Goal: Task Accomplishment & Management: Use online tool/utility

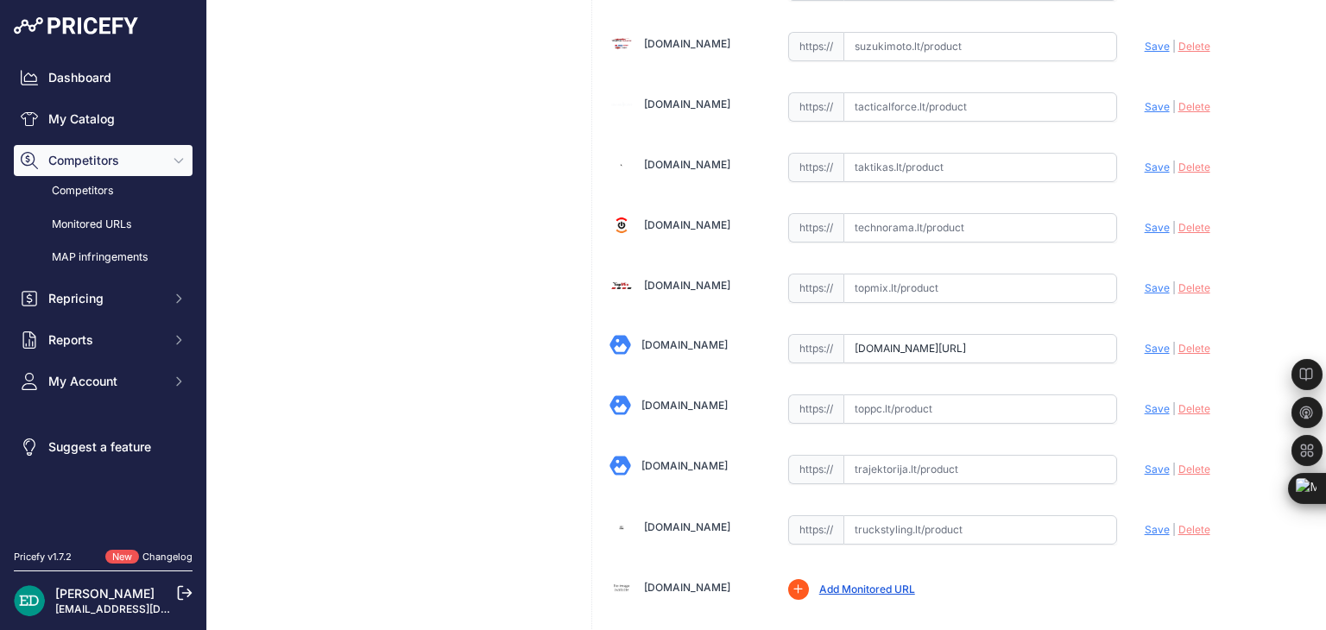
scroll to position [3778, 0]
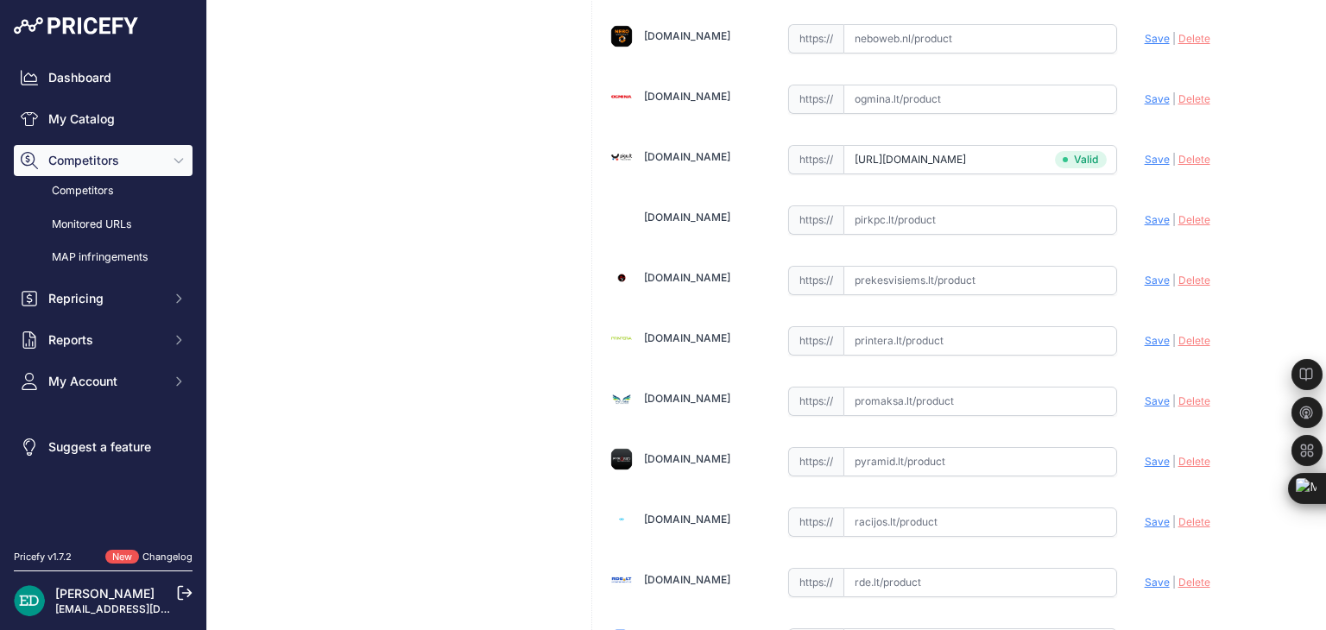
click at [921, 326] on input "text" at bounding box center [980, 340] width 274 height 29
paste input "https://www.printera.lt/c/p/viofo-a119-mini-2-g-gps-marsruto-registratorius--73…"
click at [1144, 334] on span "Save" at bounding box center [1156, 340] width 25 height 13
type input "https://www.printera.lt/c/p/viofo-a119-mini-2-g-gps-marsruto-registratorius--73…"
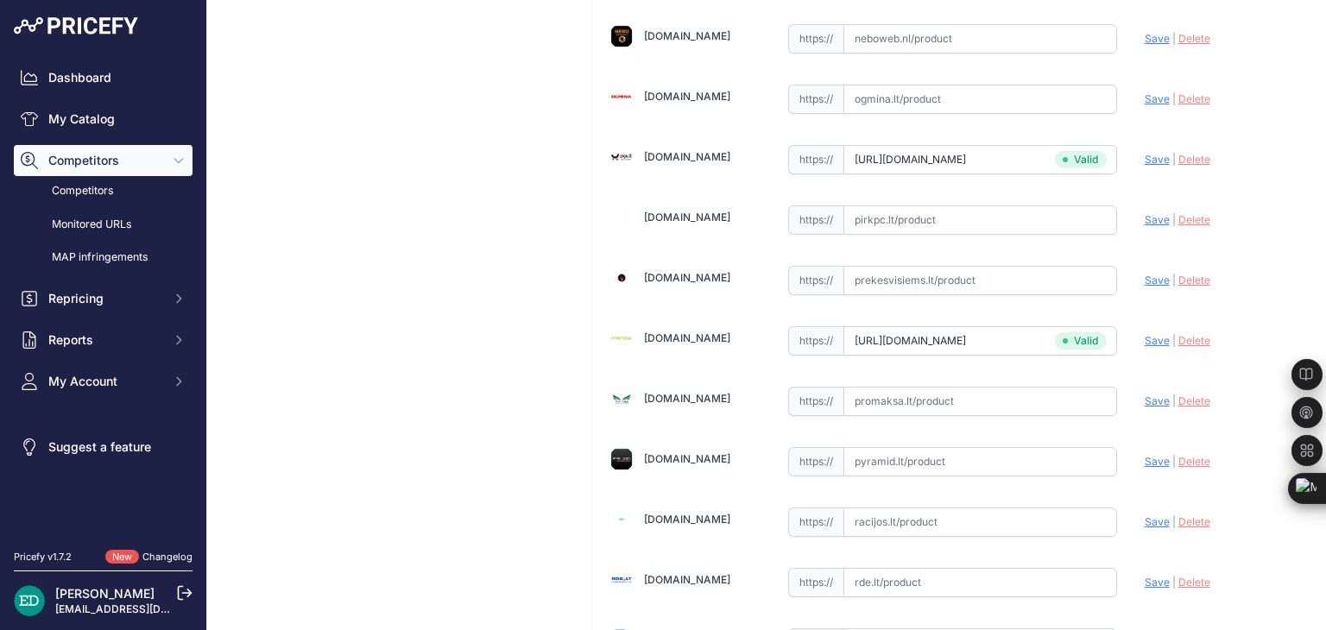
scroll to position [899, 0]
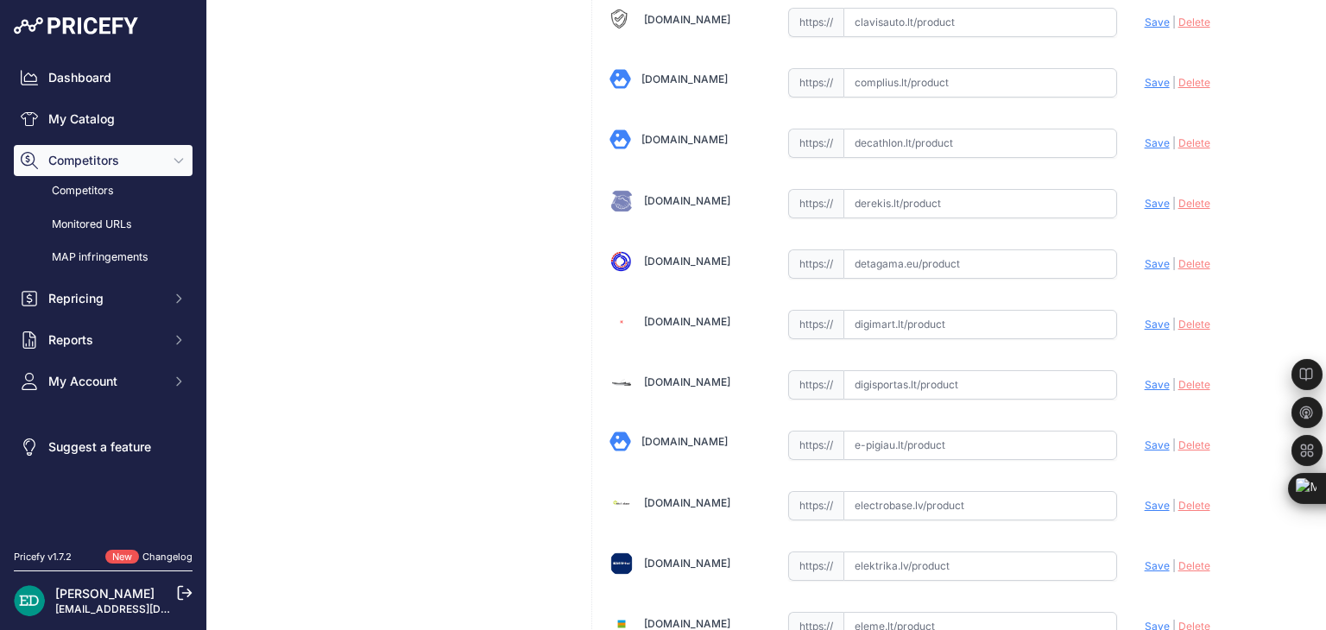
click at [912, 315] on input "text" at bounding box center [980, 324] width 274 height 29
paste input "https://digimart.lt/automobilis/vaizdo-registratoriai/a119-mini-2-g-viofo-a119-…"
click at [1153, 318] on span "Save" at bounding box center [1156, 324] width 25 height 13
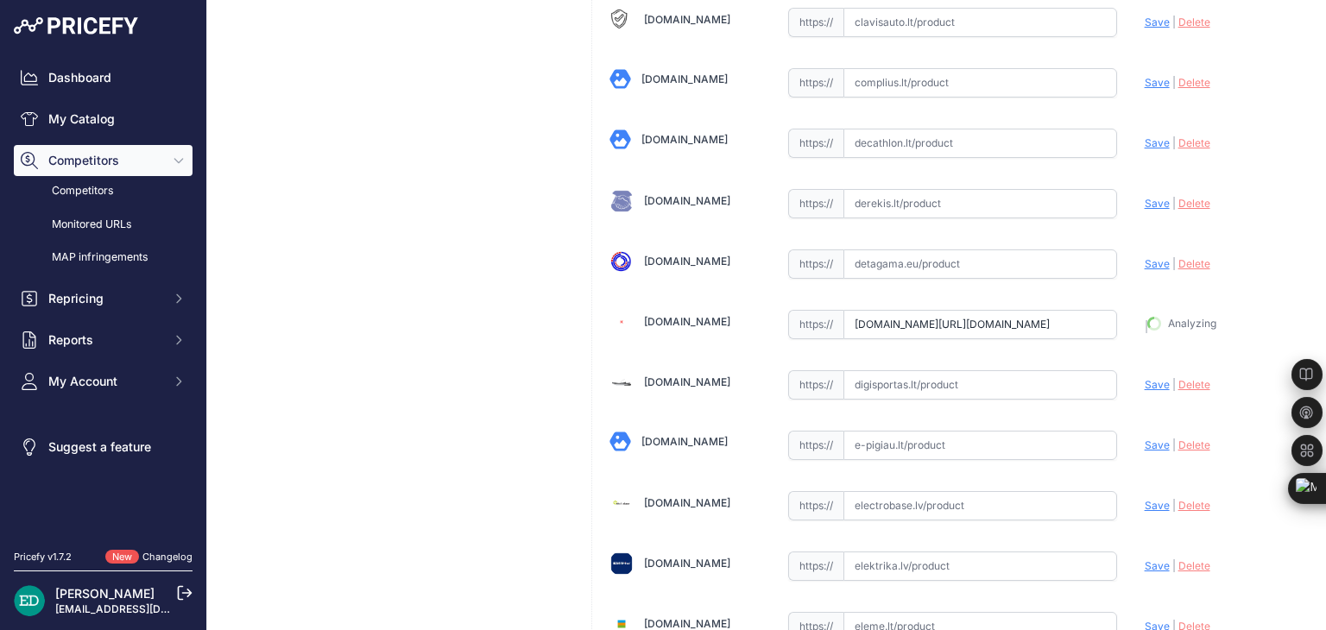
type input "[URL][DOMAIN_NAME]"
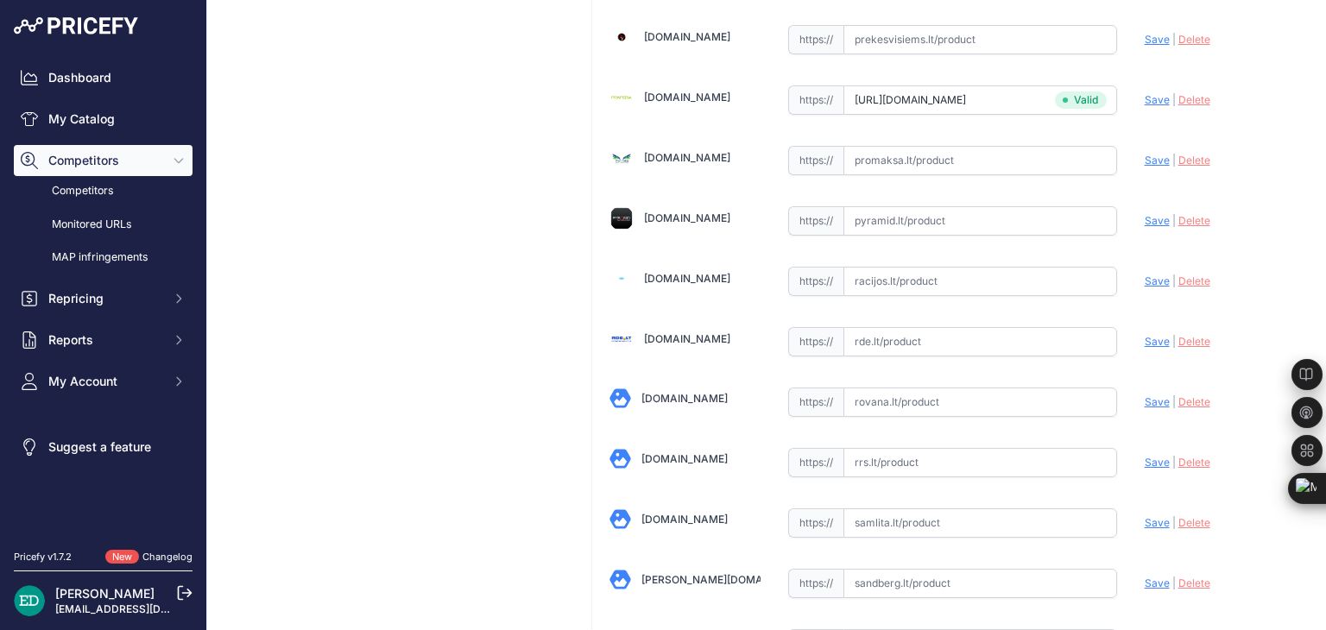
click at [897, 327] on input "text" at bounding box center [980, 341] width 274 height 29
paste input "https://www.rde.lt/products/lt/382/1274641/sort/5/filter/0_0_0_0/A119-Mini-2-G-…"
click at [1144, 335] on span "Save" at bounding box center [1156, 341] width 25 height 13
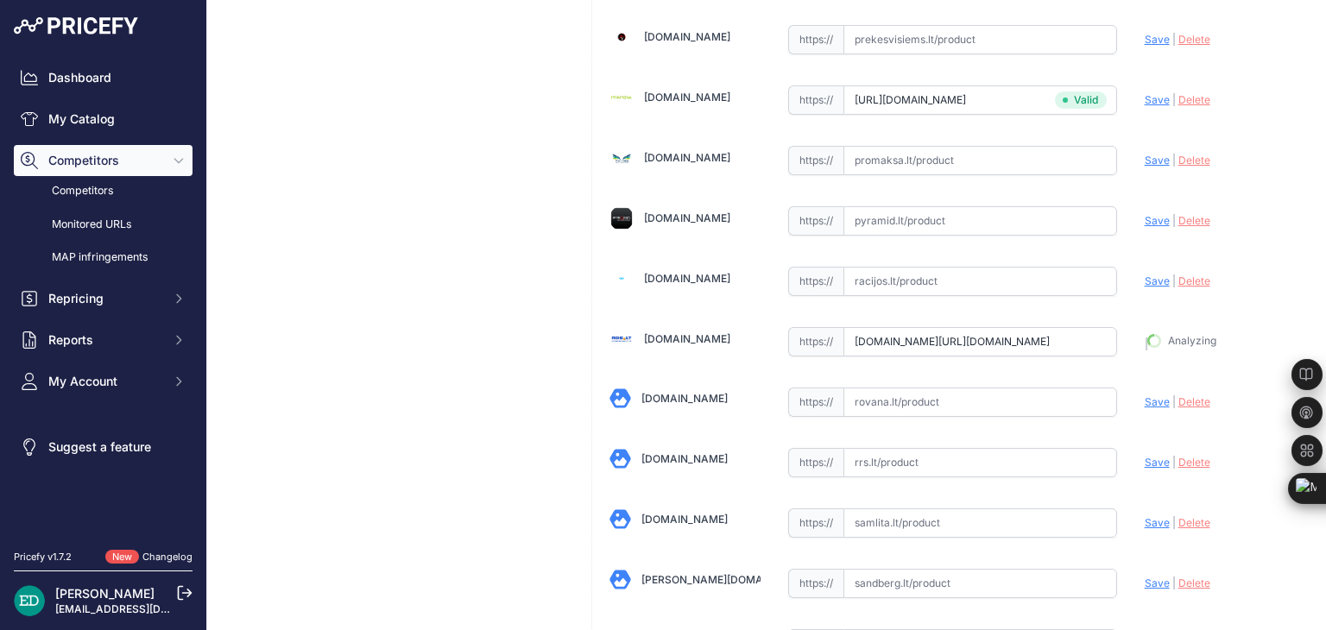
type input "https://www.rde.lt/products/lt/382/1274641/sort/5/filter/0_0_0_0/A119-Mini-2-G-…"
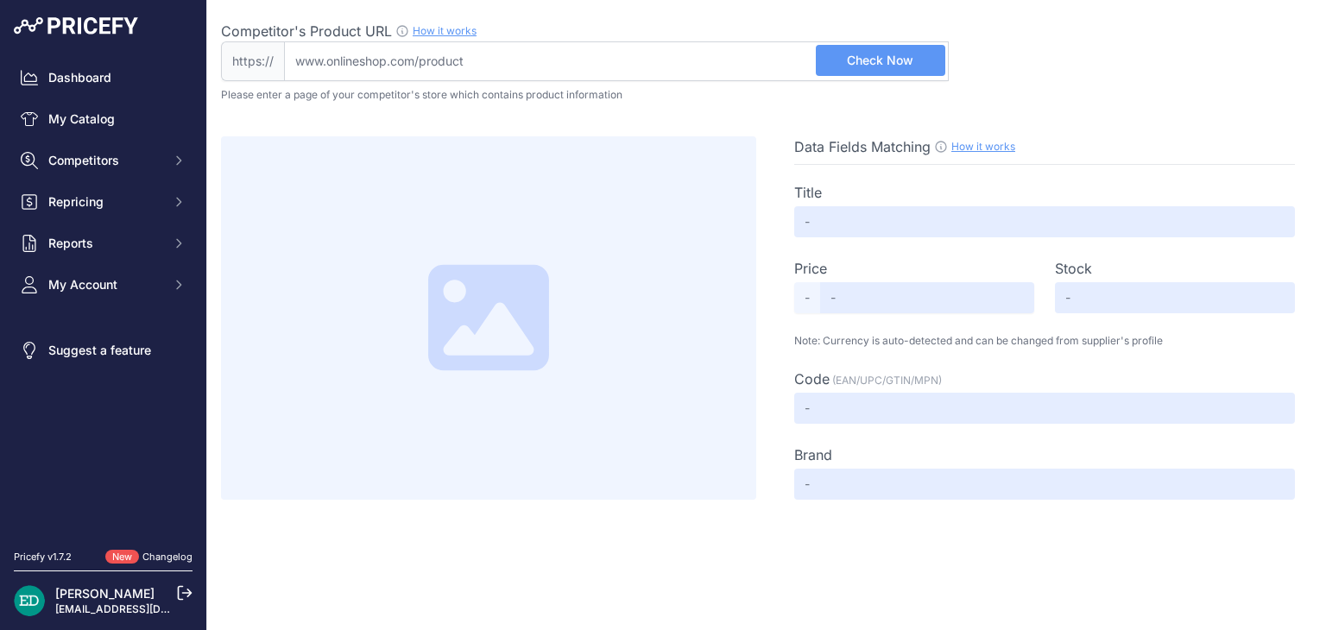
click at [393, 46] on input "Competitor's Product URL How it works In order to create your competitor's extr…" at bounding box center [616, 61] width 665 height 40
drag, startPoint x: 393, startPoint y: 46, endPoint x: 753, endPoint y: 45, distance: 359.9
paste input "[URL][DOMAIN_NAME][DOMAIN_NAME]"
type input "[DOMAIN_NAME][URL][DOMAIN_NAME]"
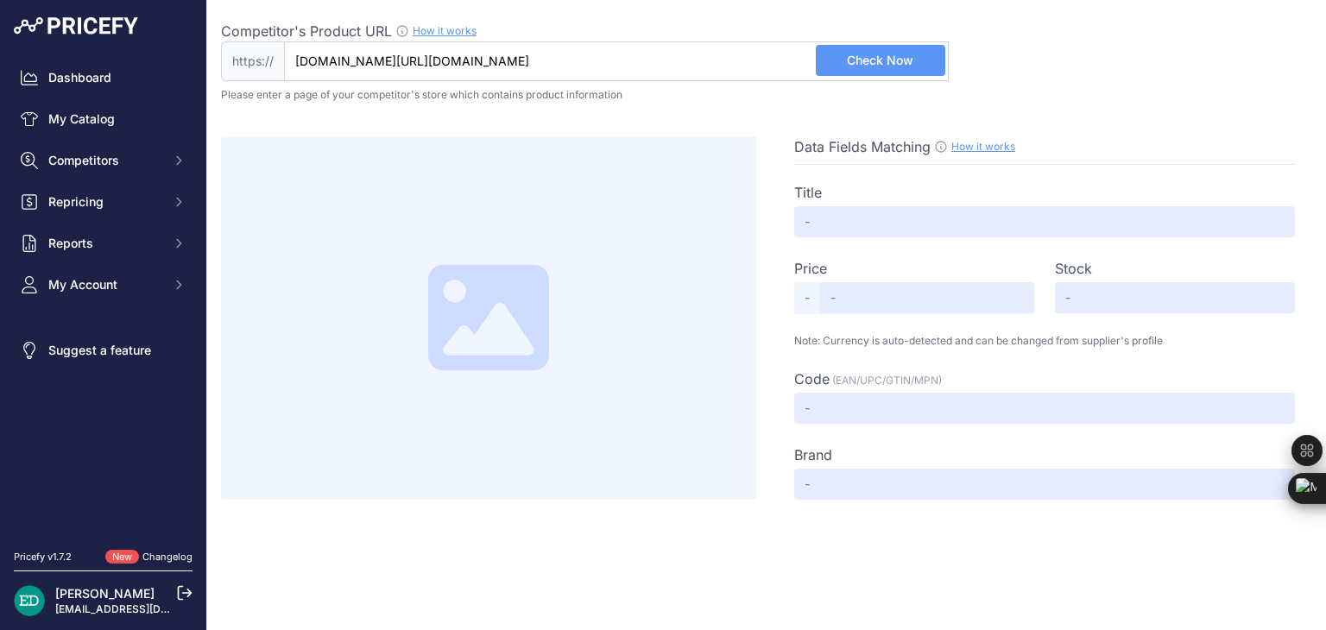
scroll to position [0, 0]
click at [901, 52] on span "Check Now" at bounding box center [880, 60] width 66 height 17
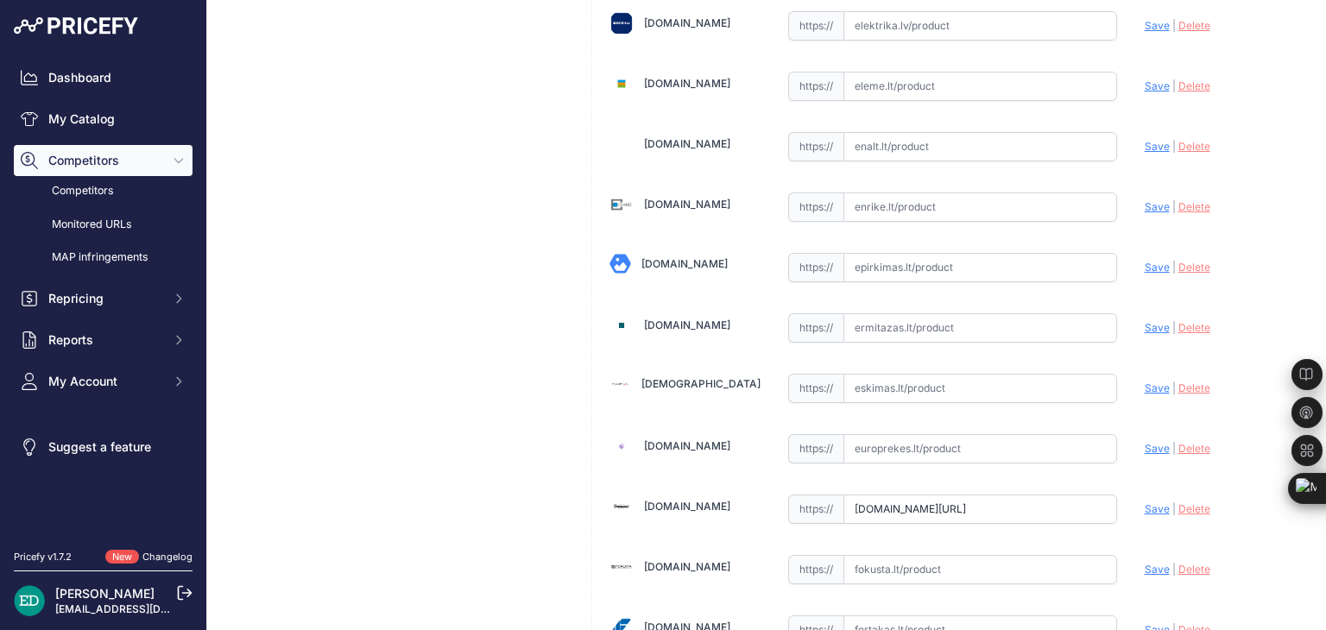
click at [941, 317] on input "text" at bounding box center [980, 327] width 274 height 29
paste input "https://www.ermitazas.lt/p/viofo-a119-mini-2-g-gps-marsruto-registratorius-el37…"
click at [1144, 321] on span "Save" at bounding box center [1156, 327] width 25 height 13
type input "https://www.ermitazas.lt/p/viofo-a119-mini-2-g-gps-marsruto-registratorius-el37…"
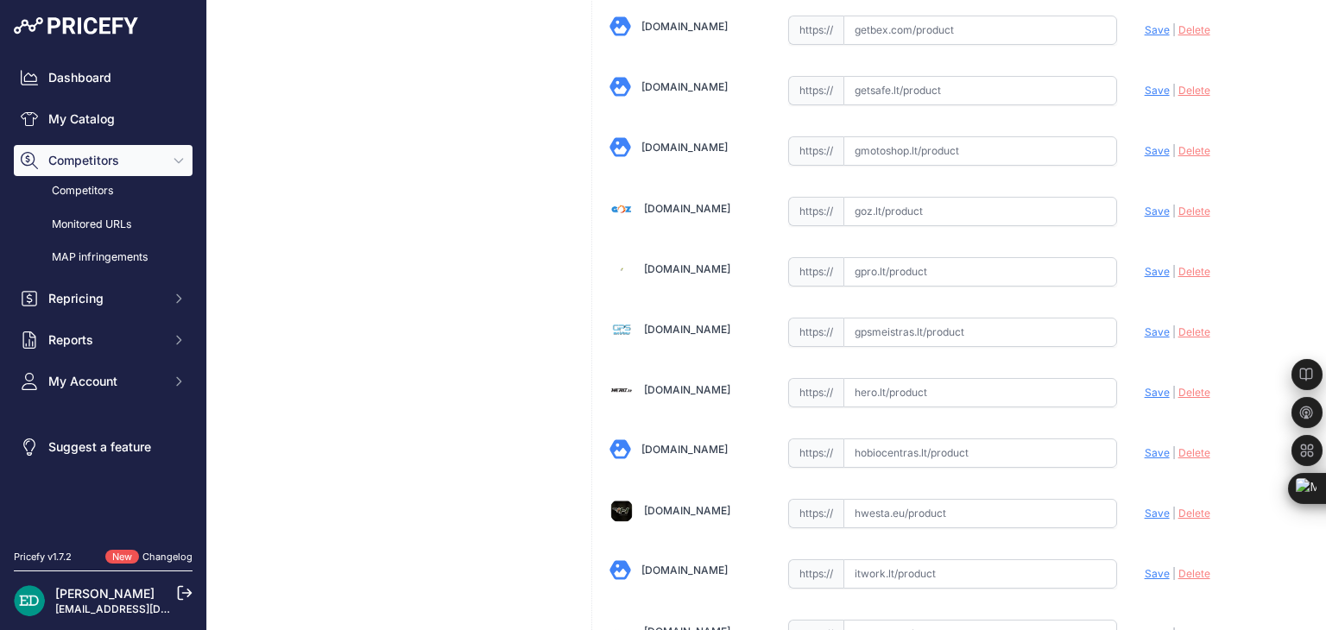
scroll to position [4739, 0]
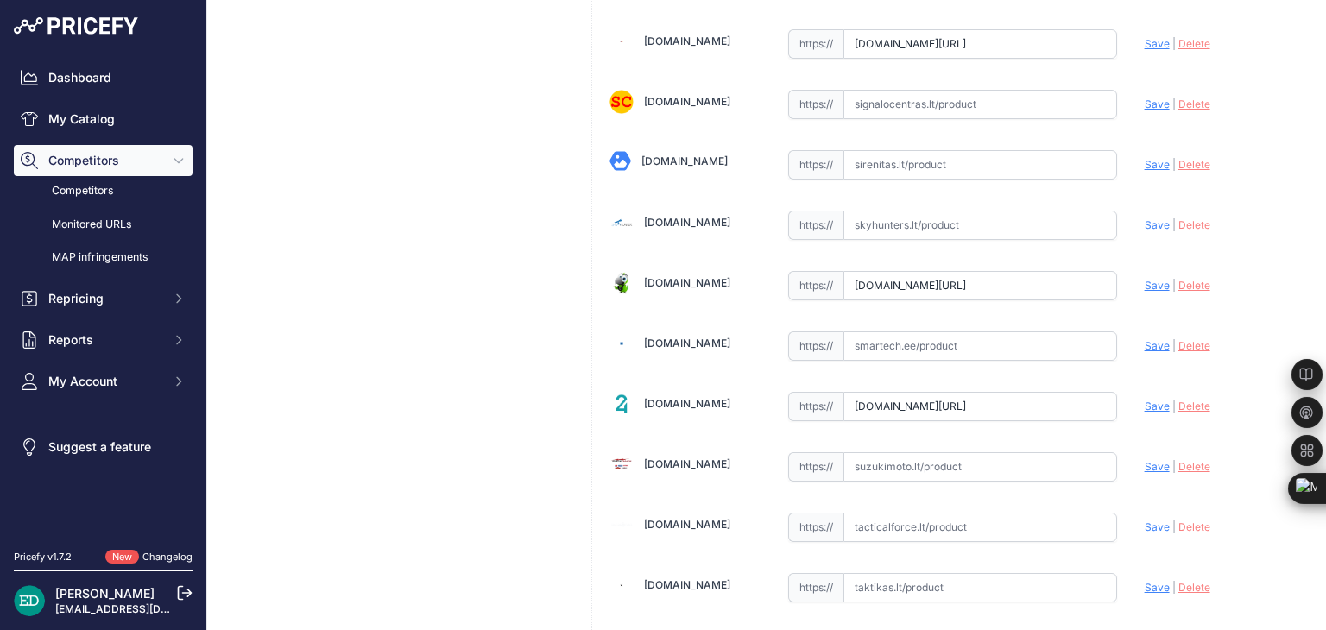
click at [917, 331] on input "text" at bounding box center [980, 345] width 274 height 29
paste input "https://www.smartech.ee/lt/products/car-and-motorcycle-goods/gps-video-and-audi…"
click at [1146, 339] on span "Save" at bounding box center [1156, 345] width 25 height 13
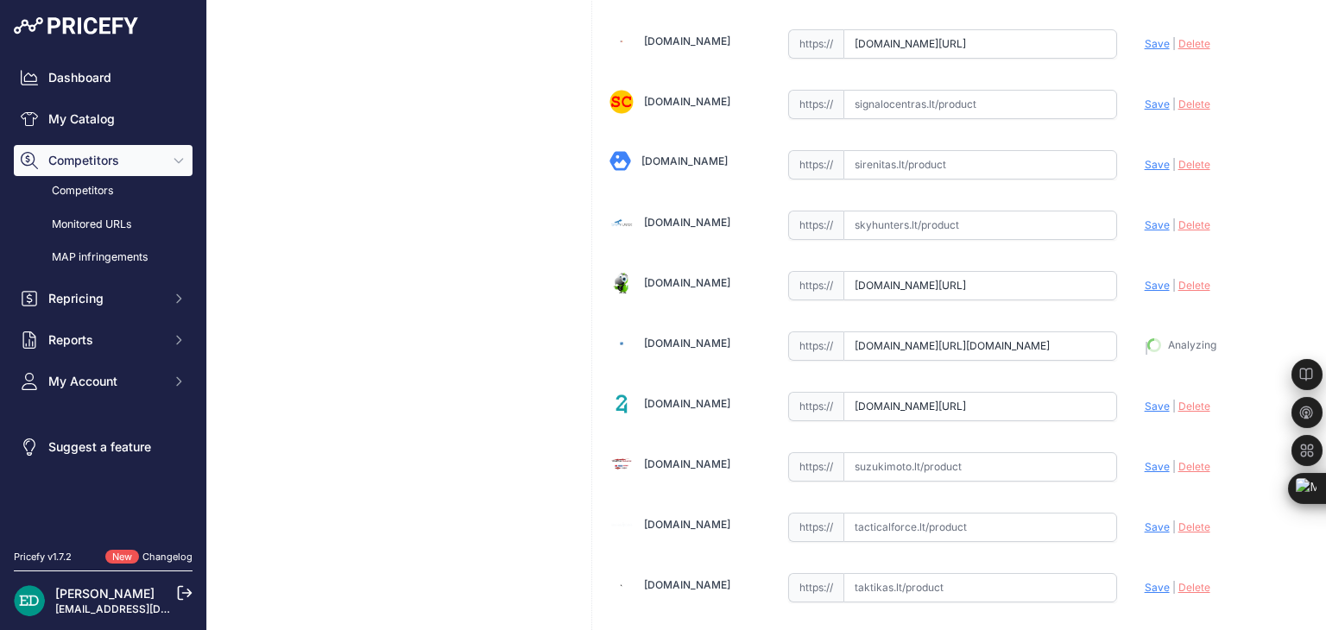
type input "[URL][DOMAIN_NAME]"
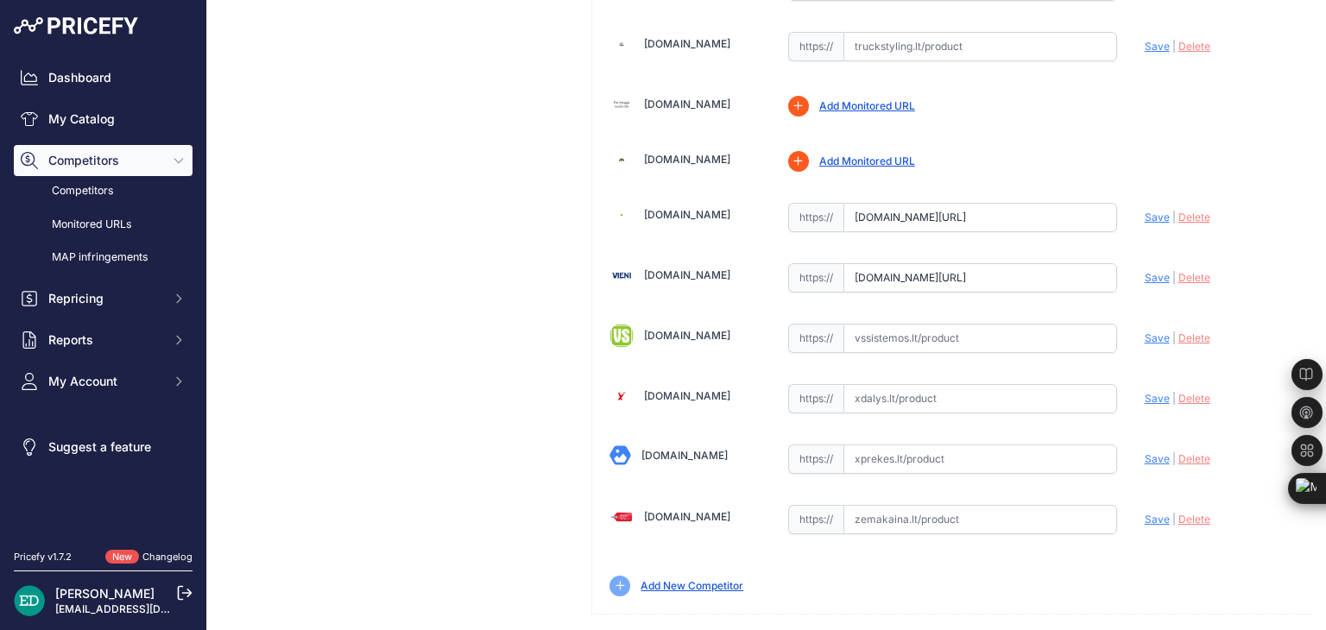
scroll to position [359, 0]
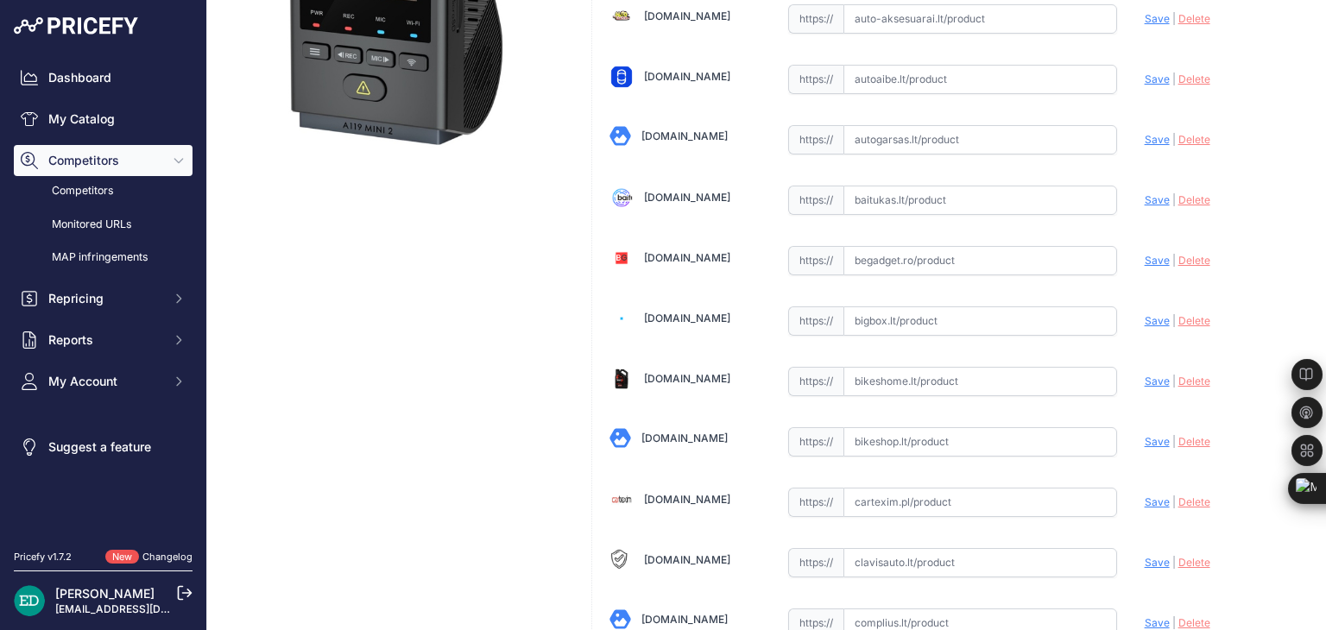
click at [1000, 317] on input "text" at bounding box center [980, 320] width 274 height 29
paste input "https://bigbox.lt/product/3624891-viofo-a119-mini-2-g-gps-marsruto-registratori…"
click at [1152, 318] on span "Save" at bounding box center [1156, 320] width 25 height 13
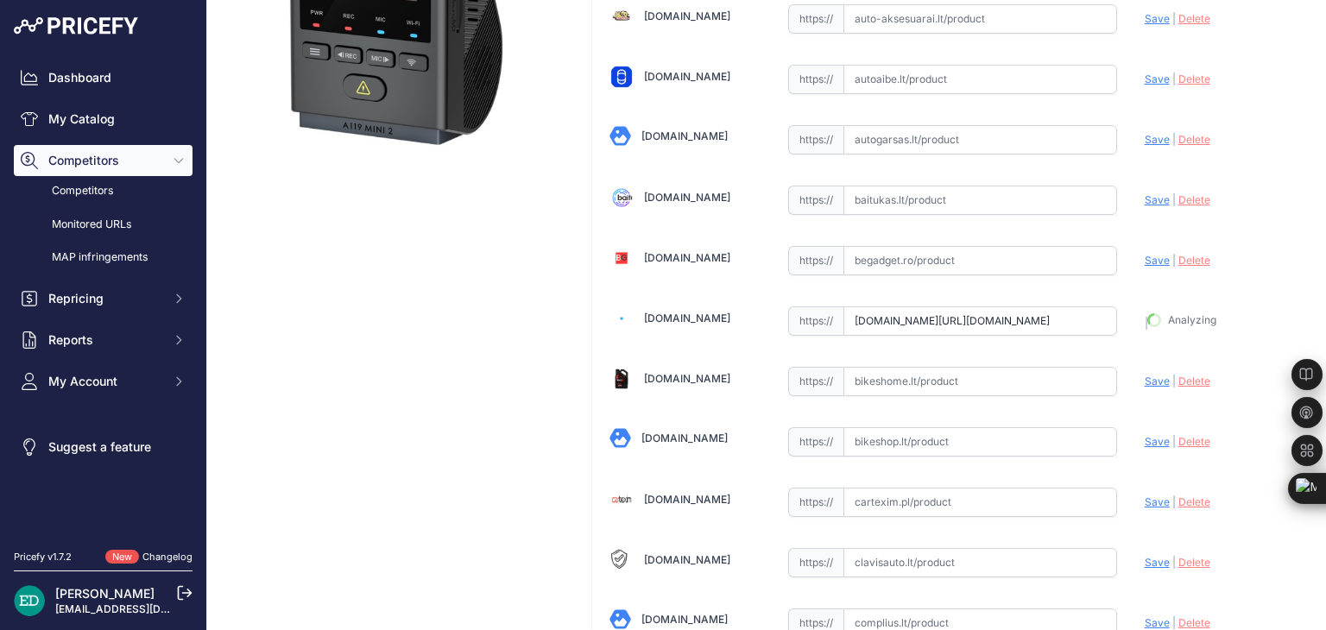
type input "https://bigbox.lt/product/3624891-viofo-a119-mini-2-g-gps-marsruto-registratori…"
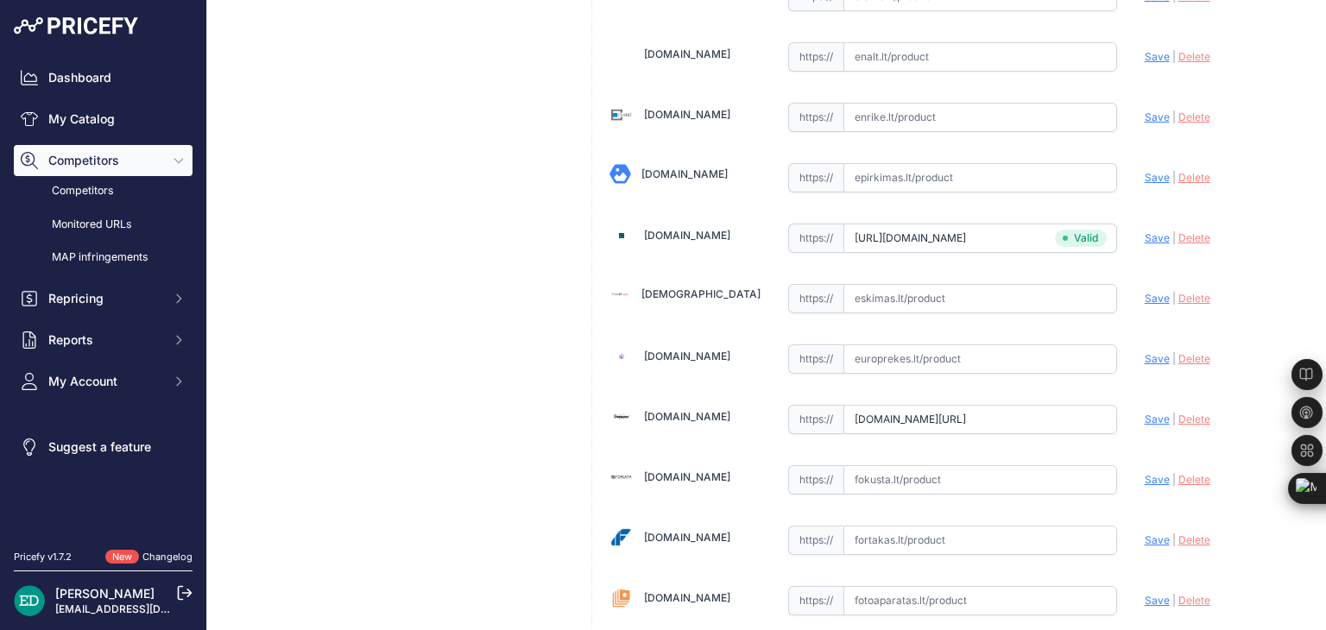
scroll to position [2762, 0]
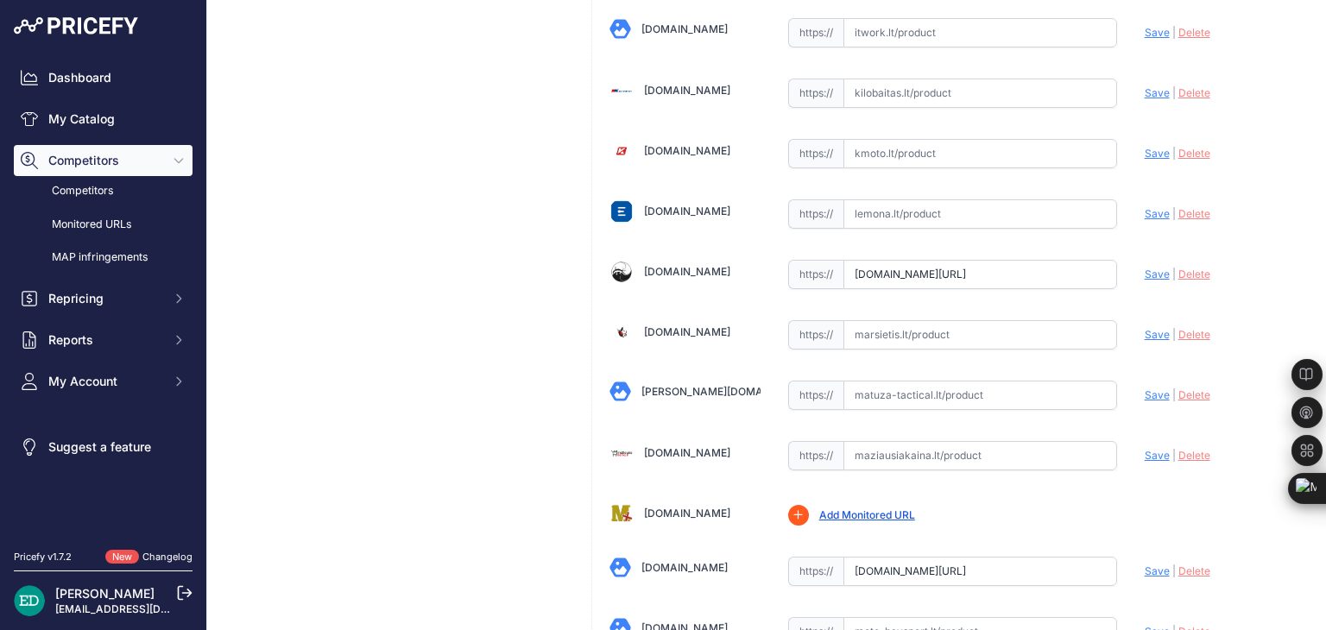
click at [942, 322] on input "text" at bounding box center [980, 334] width 274 height 29
paste input "https://marsietis.lt/viofo-a119-mini-2-g-2k-60-kadru-per-sekunde-wifi-gps-vaizd…"
click at [1144, 328] on span "Save" at bounding box center [1156, 334] width 25 height 13
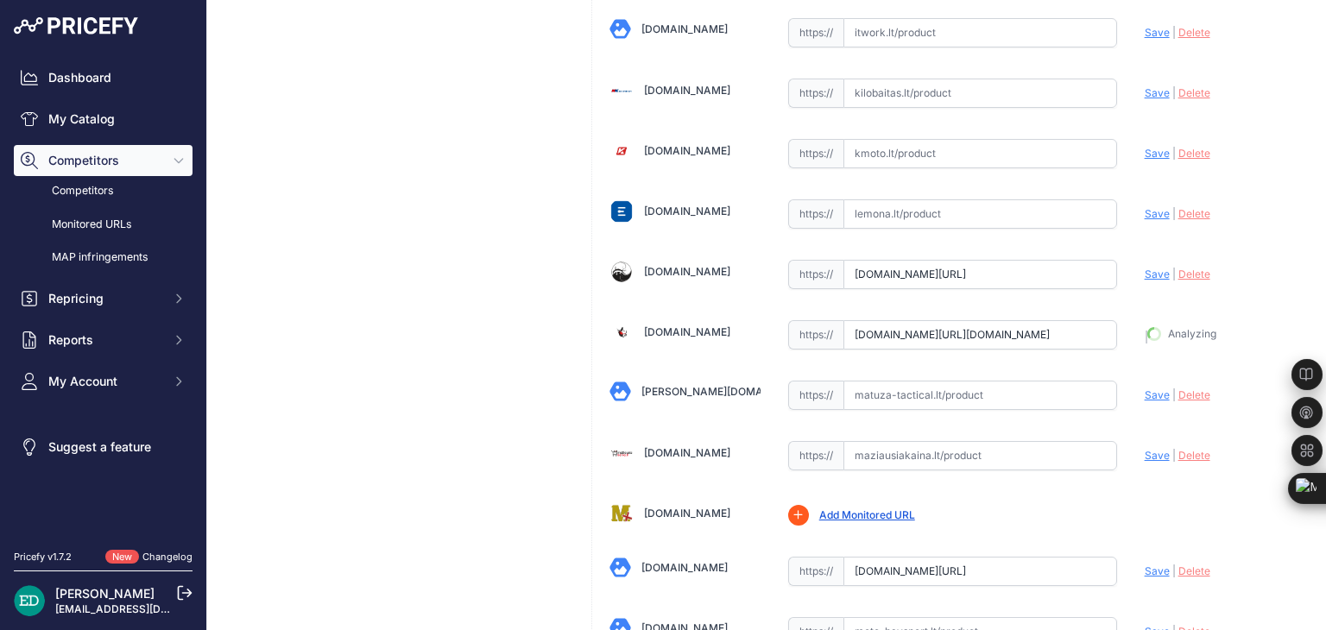
type input "https://marsietis.lt/viofo-a119-mini-2-g-2k-60-kadru-per-sekunde-wifi-gps-vaizd…"
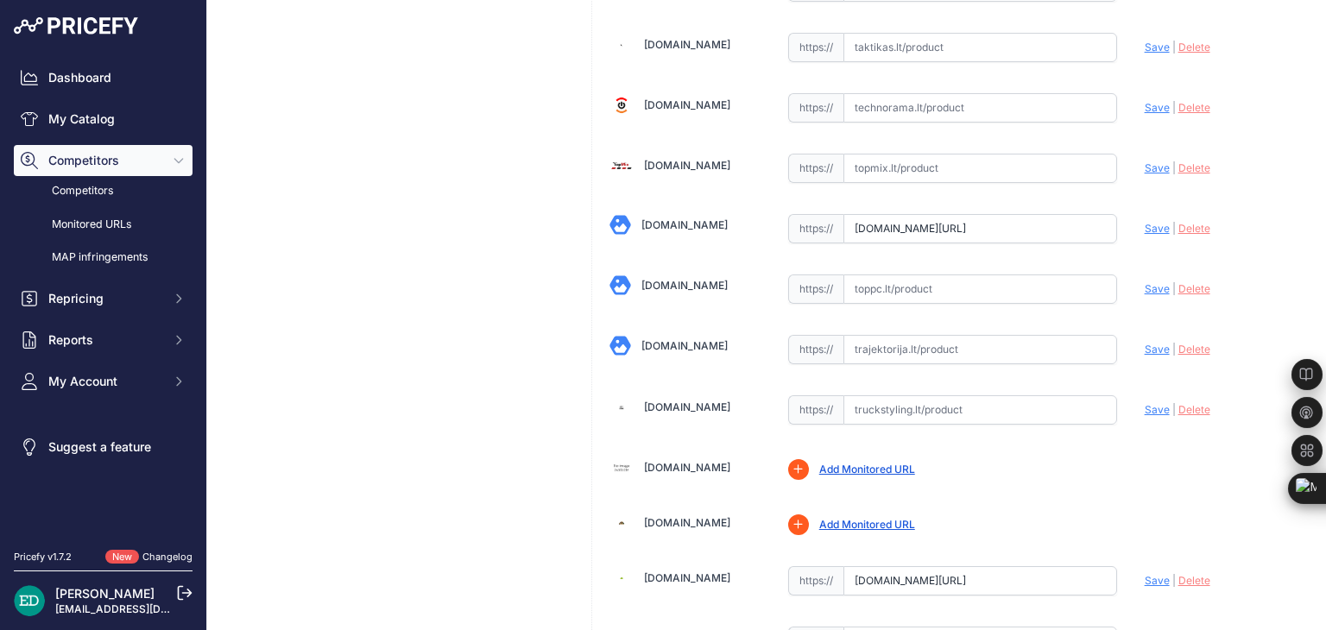
click at [898, 335] on input "text" at bounding box center [980, 349] width 274 height 29
paste input "https://www.trajektorija.lt/vaizdo-registratoriai-ir-priedai/276197-viofo-a119-…"
click at [1152, 343] on span "Save" at bounding box center [1156, 349] width 25 height 13
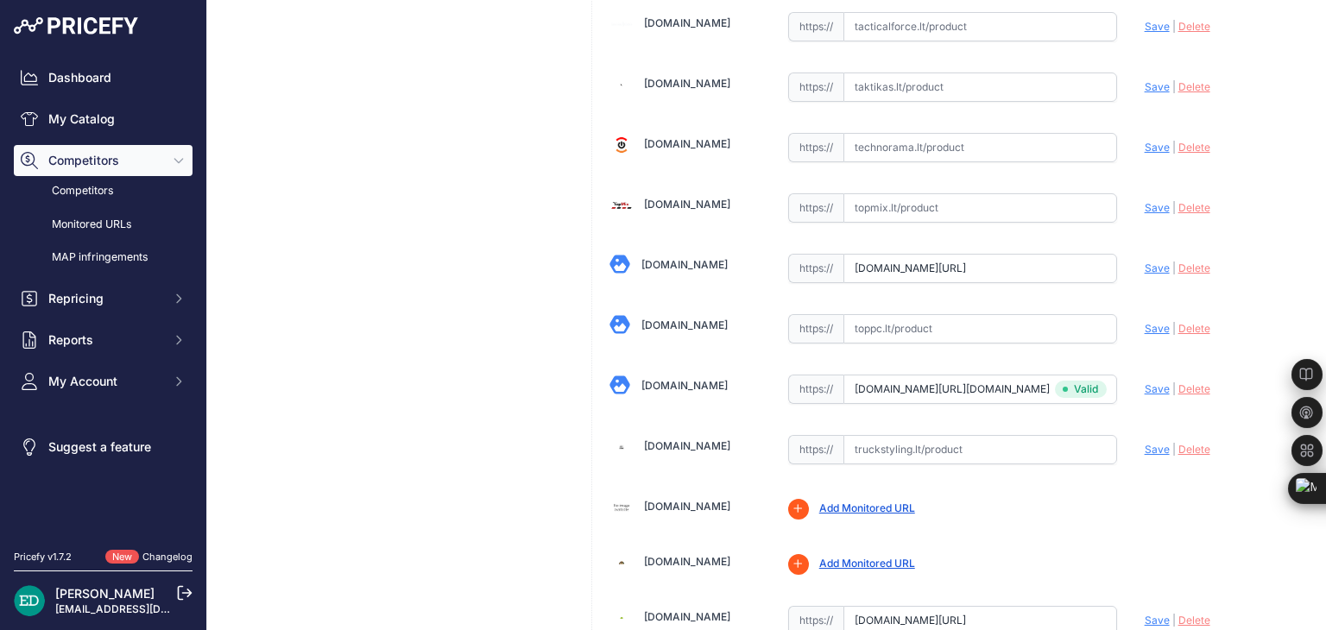
type input "https://www.trajektorija.lt/vaizdo-registratoriai-ir-priedai/276197-viofo-a119-…"
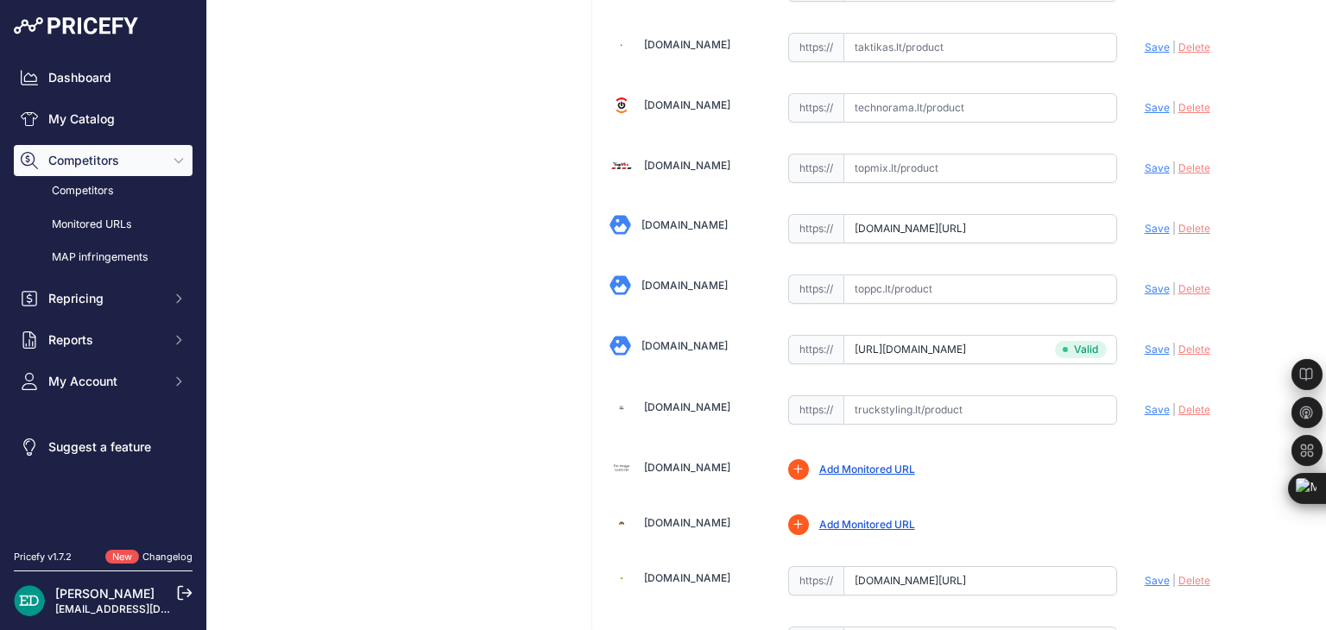
scroll to position [5643, 0]
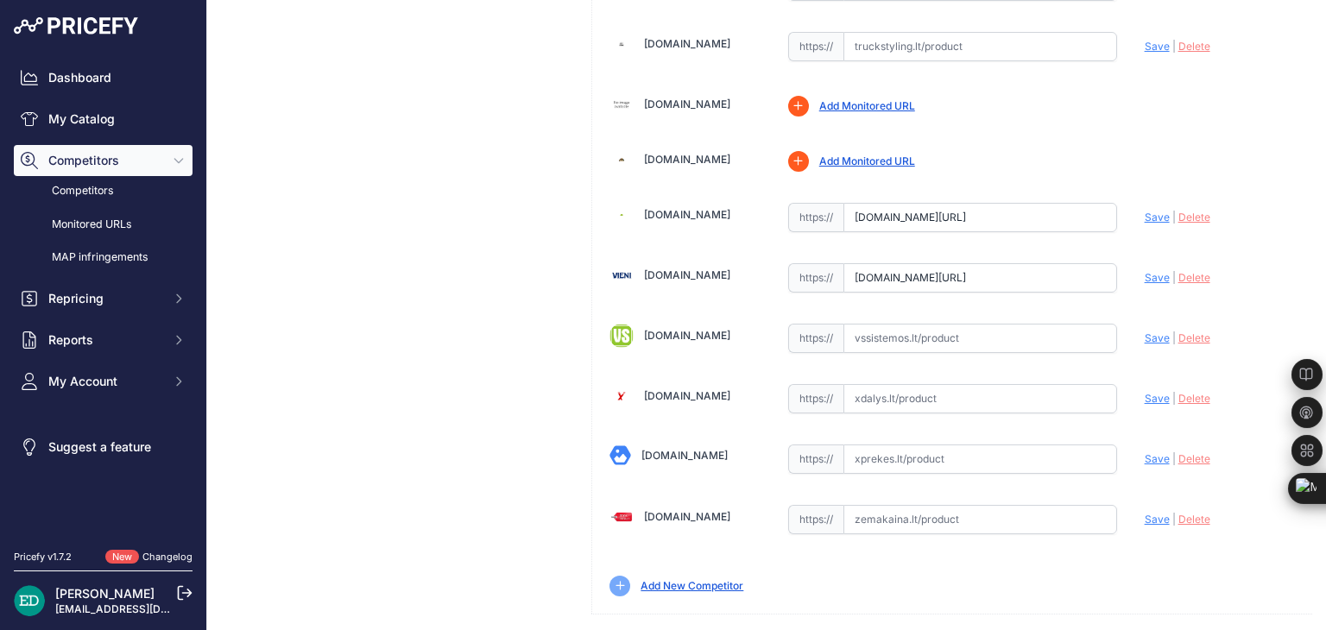
click at [930, 505] on input "text" at bounding box center [980, 519] width 274 height 29
paste input "https://www.zemakaina.lt/viofo-a119-mini-2-g-gps-marsruto-registratorius?utm_so…"
click at [1144, 513] on span "Save" at bounding box center [1156, 519] width 25 height 13
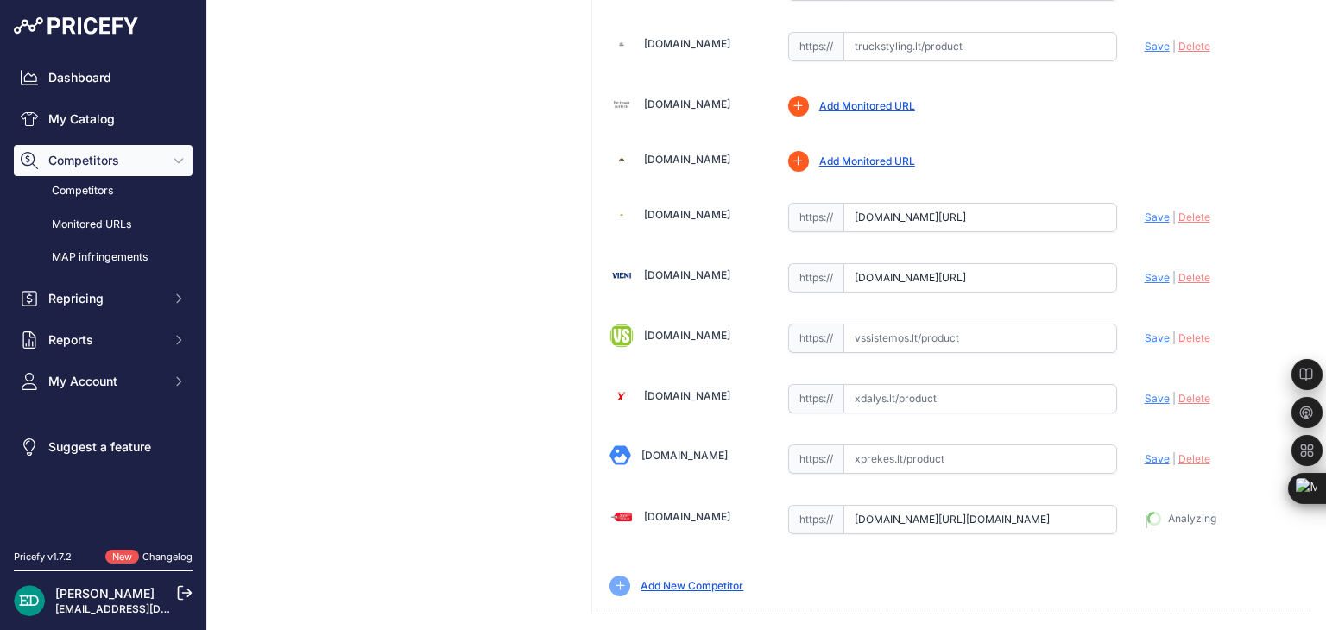
type input "https://www.zemakaina.lt/viofo-a119-mini-2-g-gps-marsruto-registratorius?prirul…"
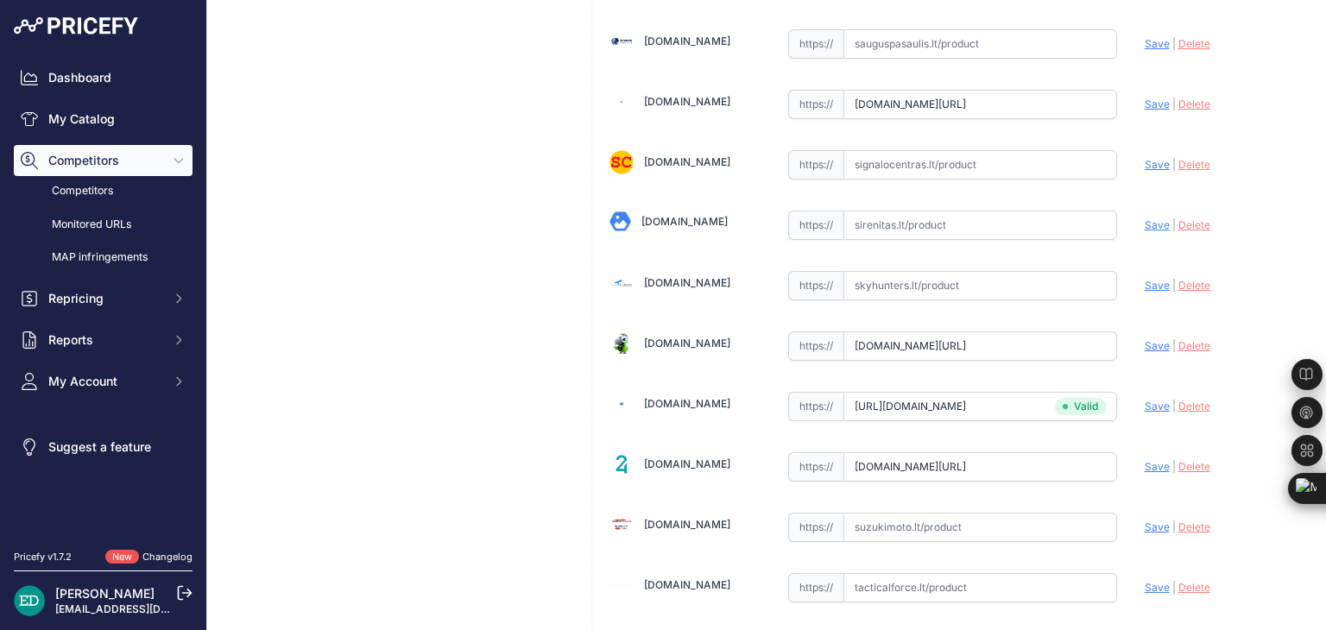
scroll to position [5039, 0]
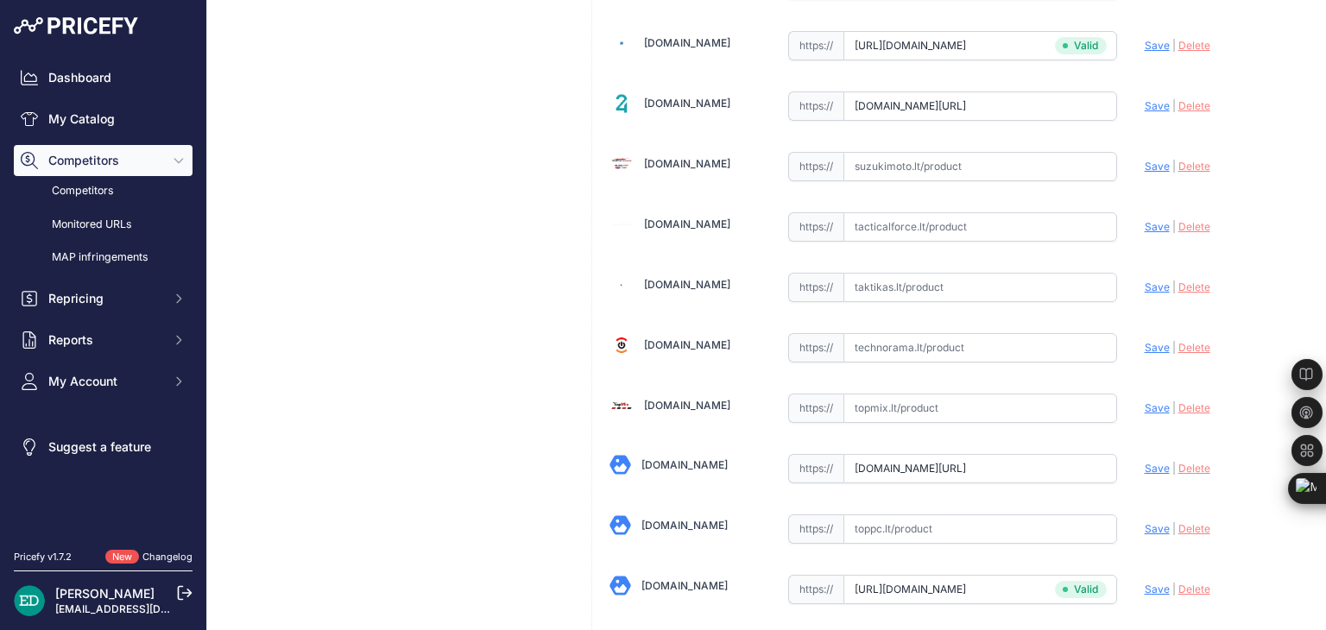
click at [986, 333] on input "text" at bounding box center [980, 347] width 274 height 29
paste input "https://www.technorama.lt/gps-navigacijos/1553134-viofo-a119-mini-2-g-gps-marsr…"
click at [1144, 341] on span "Save" at bounding box center [1156, 347] width 25 height 13
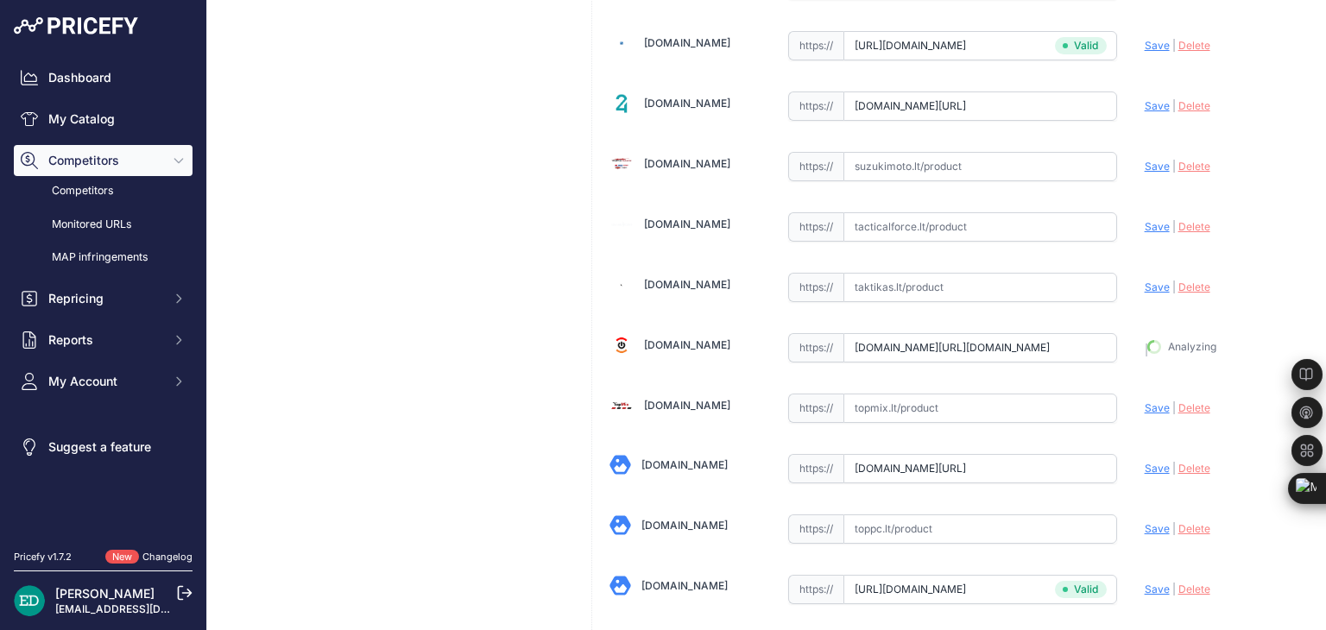
type input "https://www.technorama.lt/gps-navigacijos/1553134-viofo-a119-mini-2-g-gps-marsr…"
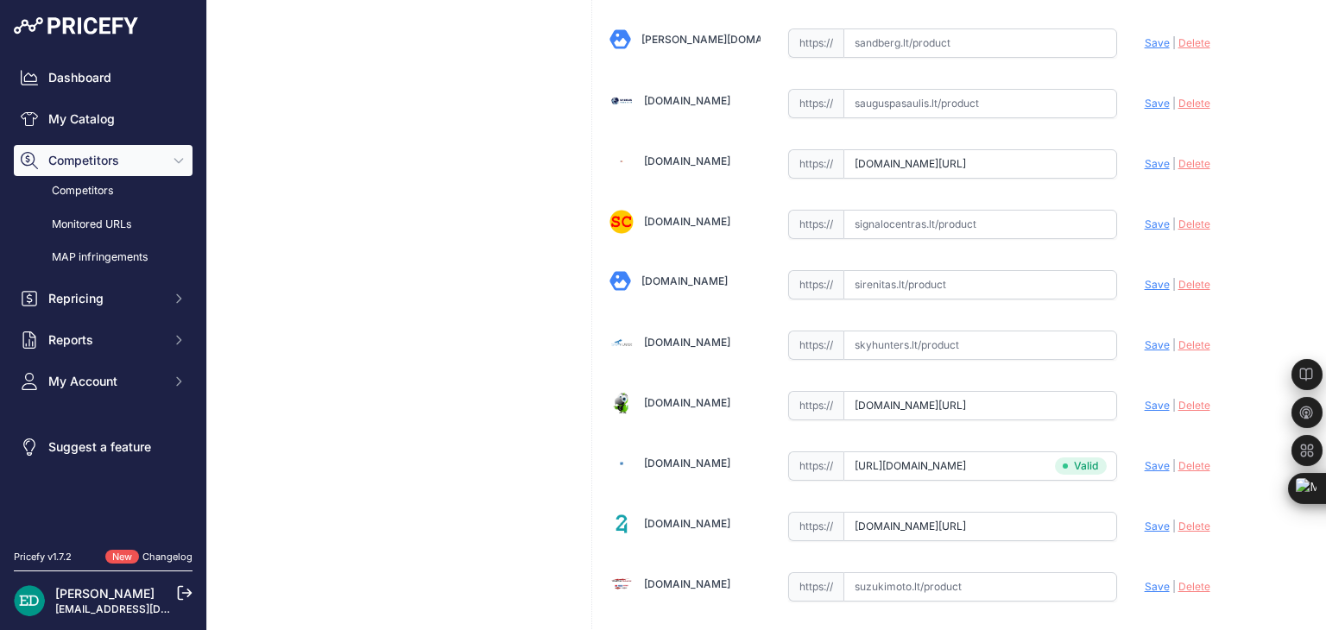
scroll to position [2996, 0]
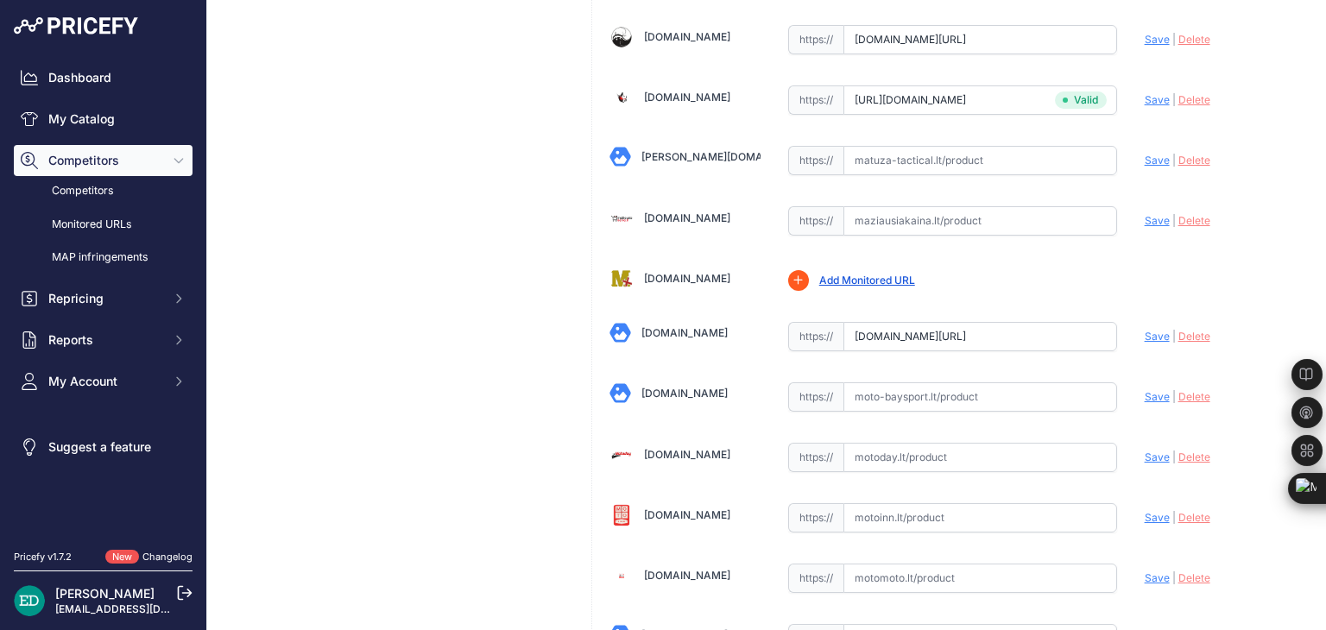
click at [905, 322] on input "www.mkprekyba.lt/vaizdo-registratoriai-/47637-a119-mini-2-g-2k-60fps-wifi-gps-v…" at bounding box center [980, 336] width 274 height 29
paste input "https://www.mkprekyba.lt/vaizdo-registratoriai-/47638-a119-mini-2-g-2k-60fps-wi…"
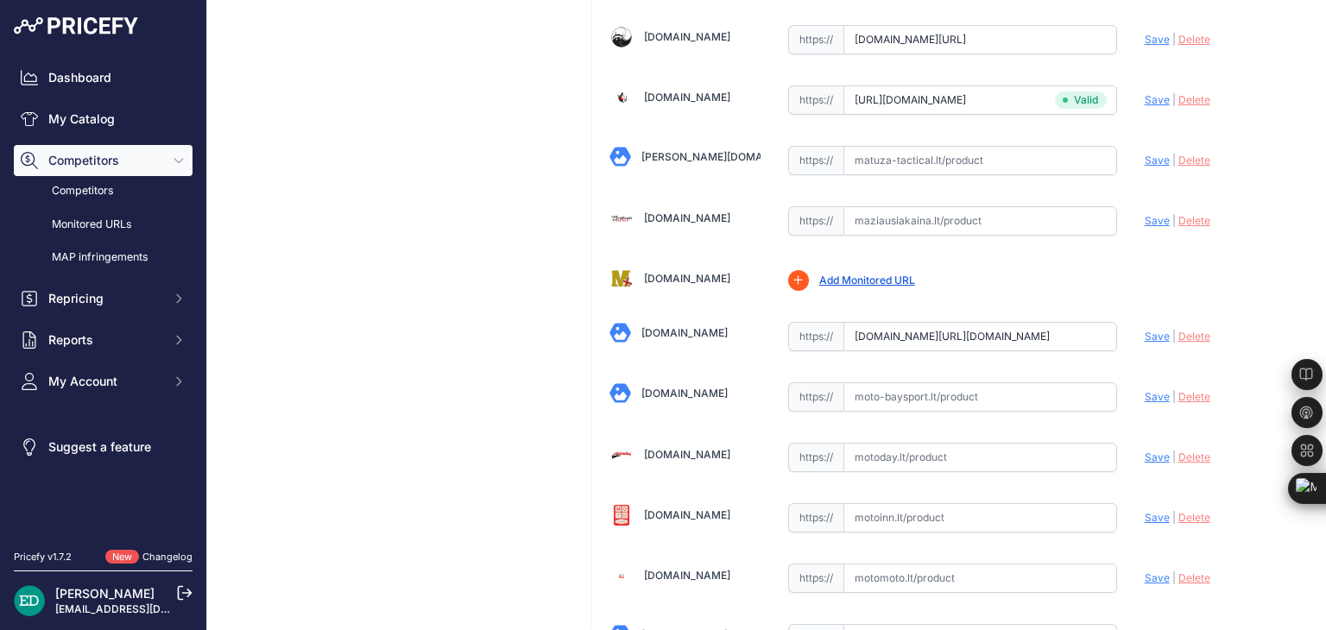
click at [1151, 330] on span "Save" at bounding box center [1156, 336] width 25 height 13
type input "https://www.mkprekyba.lt/vaizdo-registratoriai-/47638-a119-mini-2-g-2k-60fps-wi…"
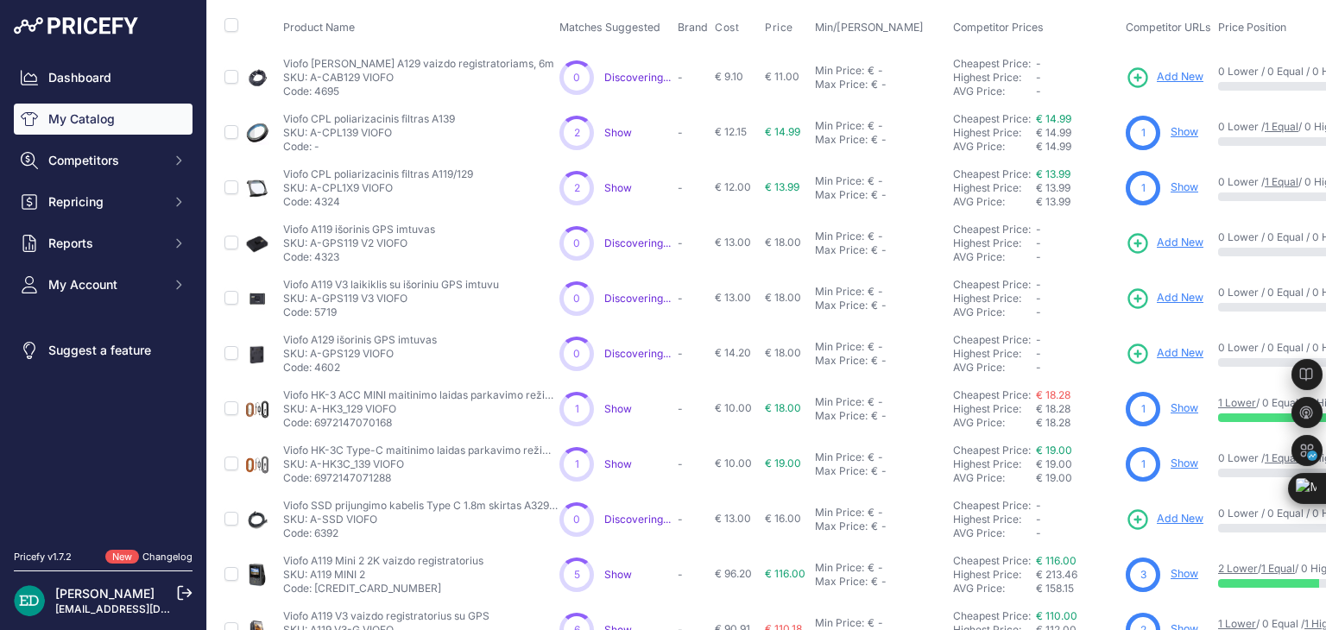
scroll to position [173, 0]
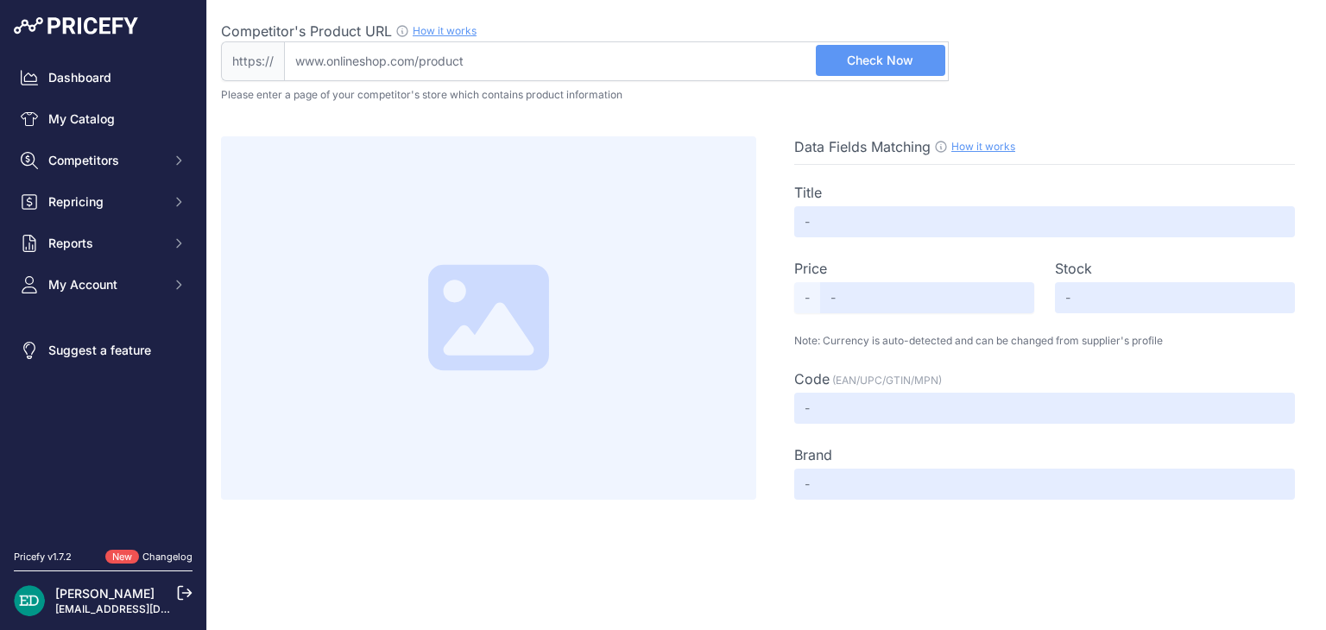
drag, startPoint x: 0, startPoint y: 0, endPoint x: 735, endPoint y: 57, distance: 737.5
type input "[DOMAIN_NAME][URL][DOMAIN_NAME]"
click at [891, 57] on span "Check Now" at bounding box center [880, 60] width 66 height 17
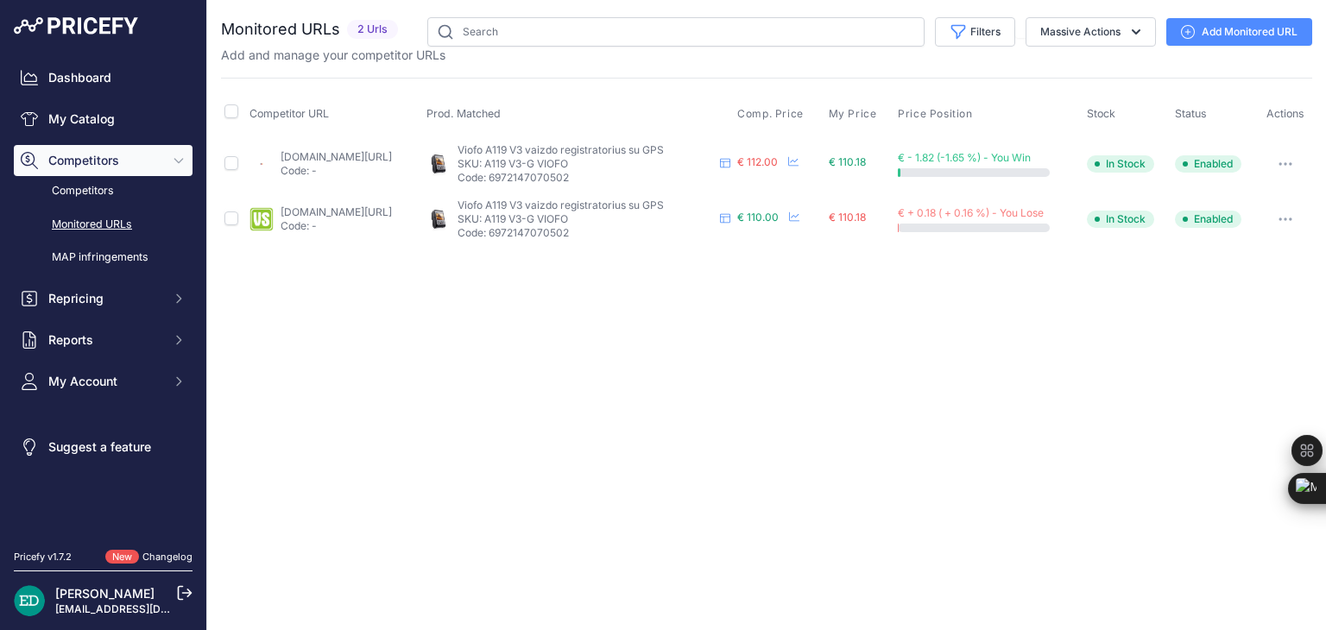
click at [1239, 37] on link "Add Monitored URL" at bounding box center [1239, 32] width 146 height 28
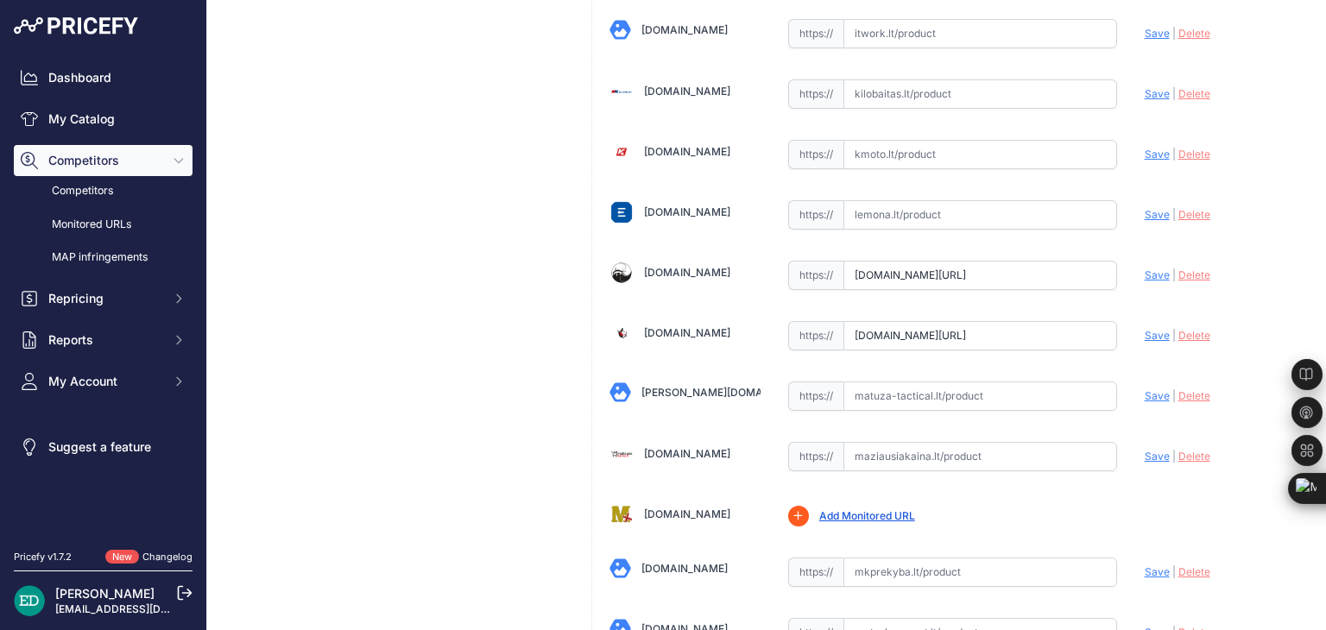
scroll to position [2762, 0]
click at [1022, 260] on input "www.lizard.lt/vaizdo-registratorius-viofo-a119-v3-su-gps/?prirule_jdsnikfkfjsd=…" at bounding box center [980, 274] width 274 height 29
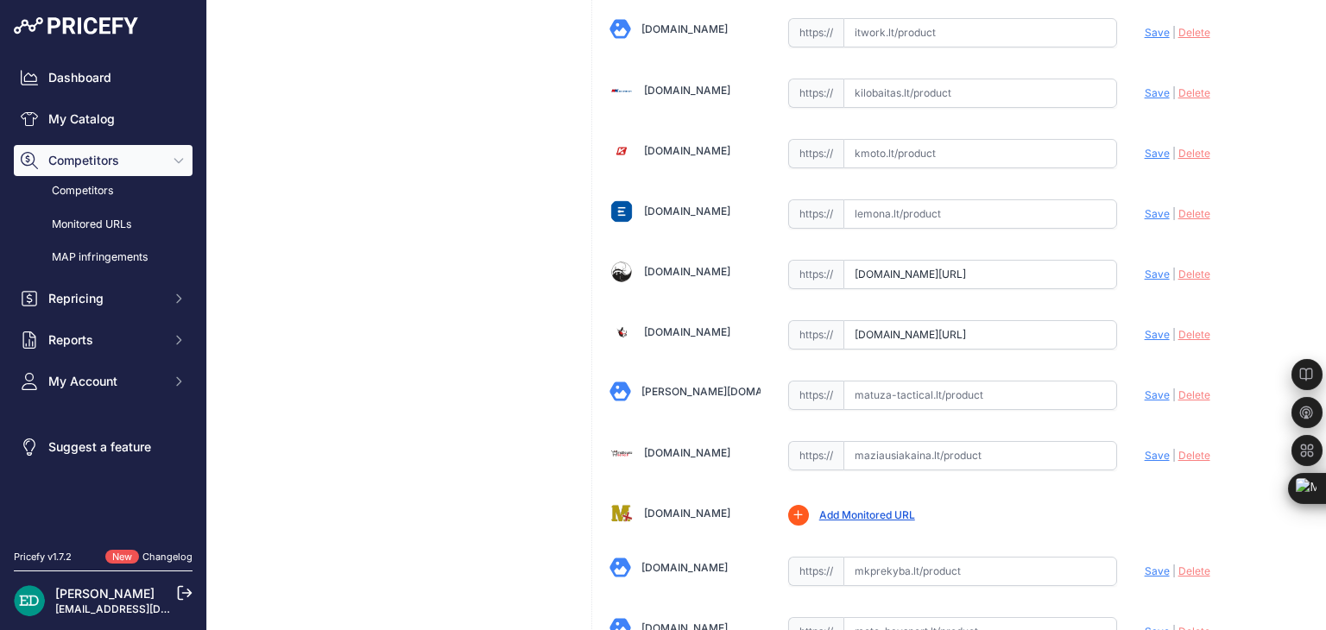
click at [897, 320] on input "marsietis.lt/vaizdo-registratorius-viofo-a119-v3-juodas-500466?prirule_jdsnikfk…" at bounding box center [980, 334] width 274 height 29
click at [897, 320] on input "[DOMAIN_NAME][URL]" at bounding box center [980, 334] width 274 height 29
click at [897, 320] on input "marsietis.lt/vaizdo-registratorius-viofo-a119-v3-juodas-500466?prirule_jdsnikfk…" at bounding box center [980, 334] width 274 height 29
click at [879, 322] on input "marsietis.lt/vaizdo-registratorius-viofo-a119-v3-juodas-500466?prirule_jdsnikfk…" at bounding box center [980, 334] width 274 height 29
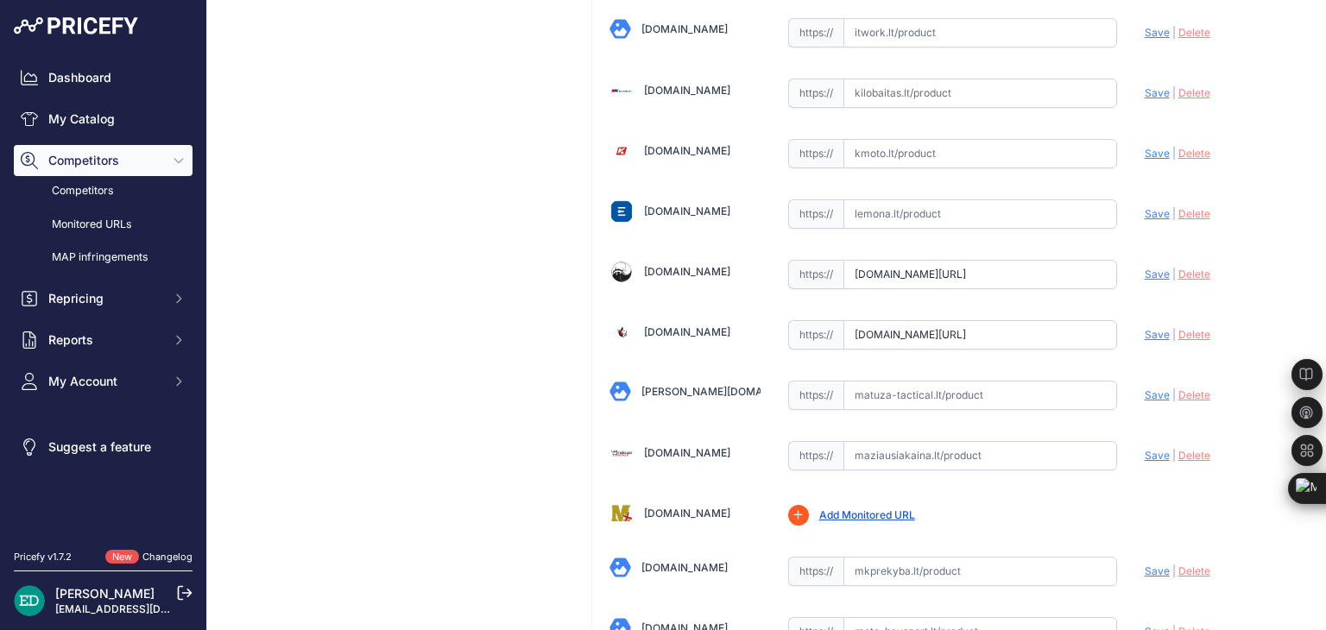
click at [879, 322] on input "marsietis.lt/vaizdo-registratorius-viofo-a119-v3-juodas-500466?prirule_jdsnikfk…" at bounding box center [980, 334] width 274 height 29
click at [1152, 328] on span "Save" at bounding box center [1156, 334] width 25 height 13
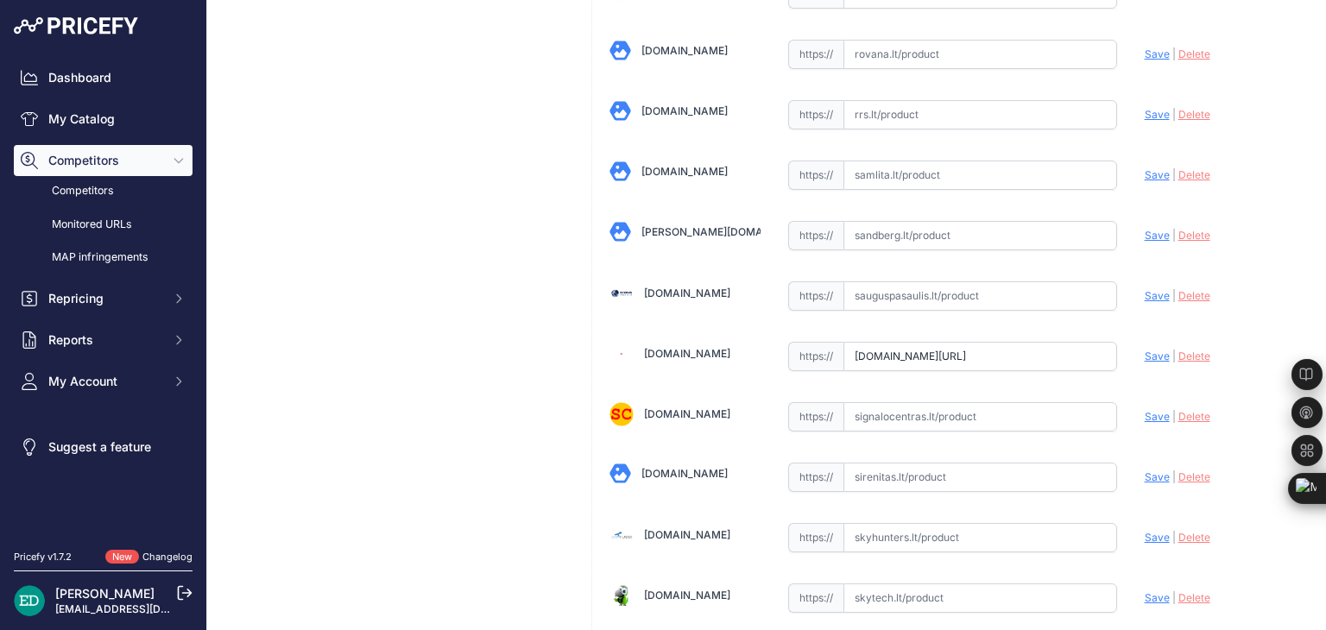
scroll to position [4574, 0]
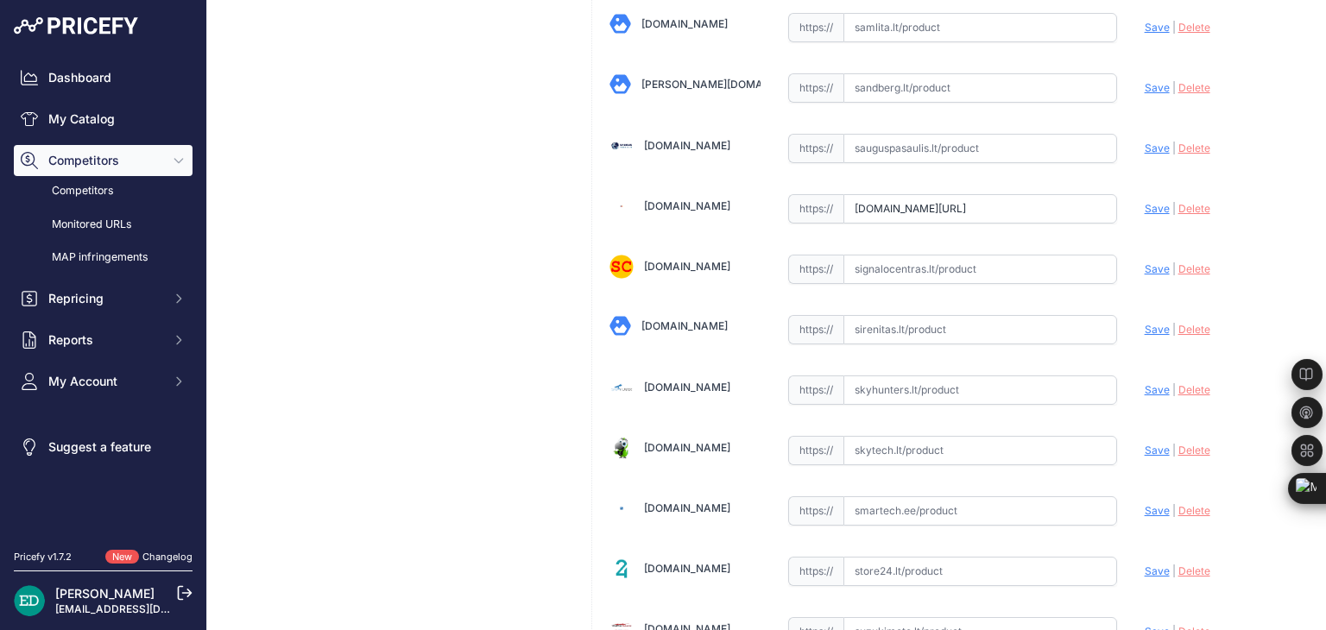
click at [923, 194] on input "www.senukai.lt/p/vaizdo-registratorius-viofo-a119-g-v3/h70z?prirule_jdsnikfkfjs…" at bounding box center [980, 208] width 274 height 29
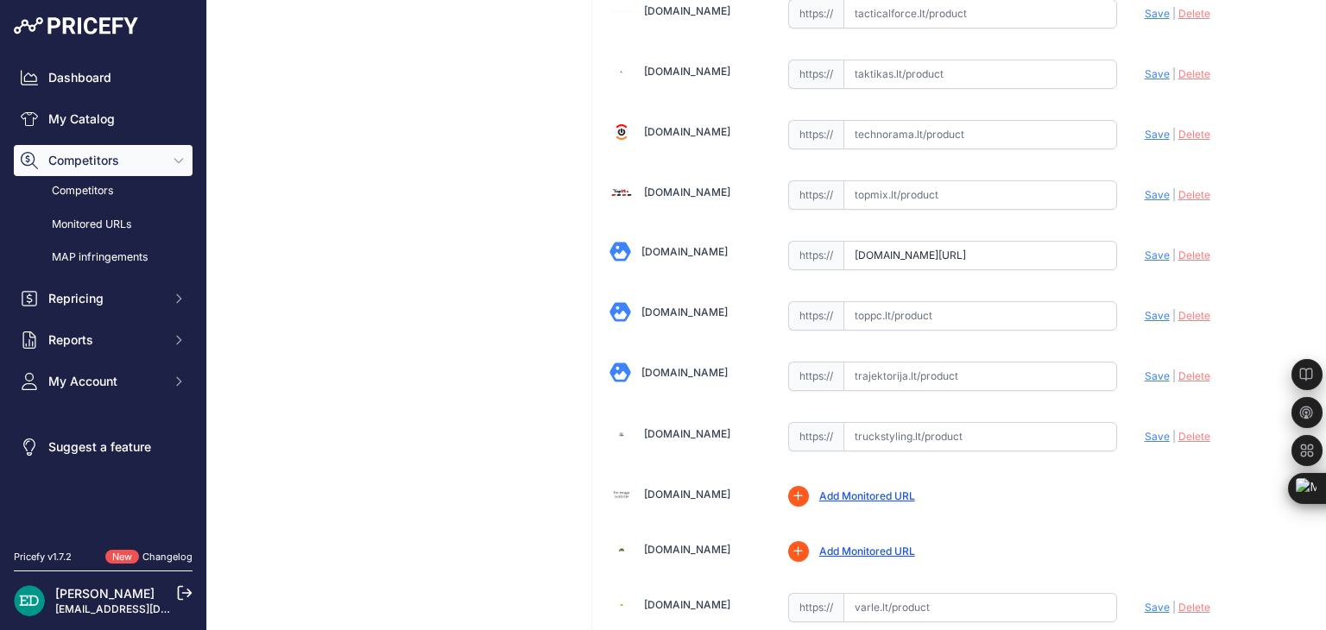
scroll to position [5265, 0]
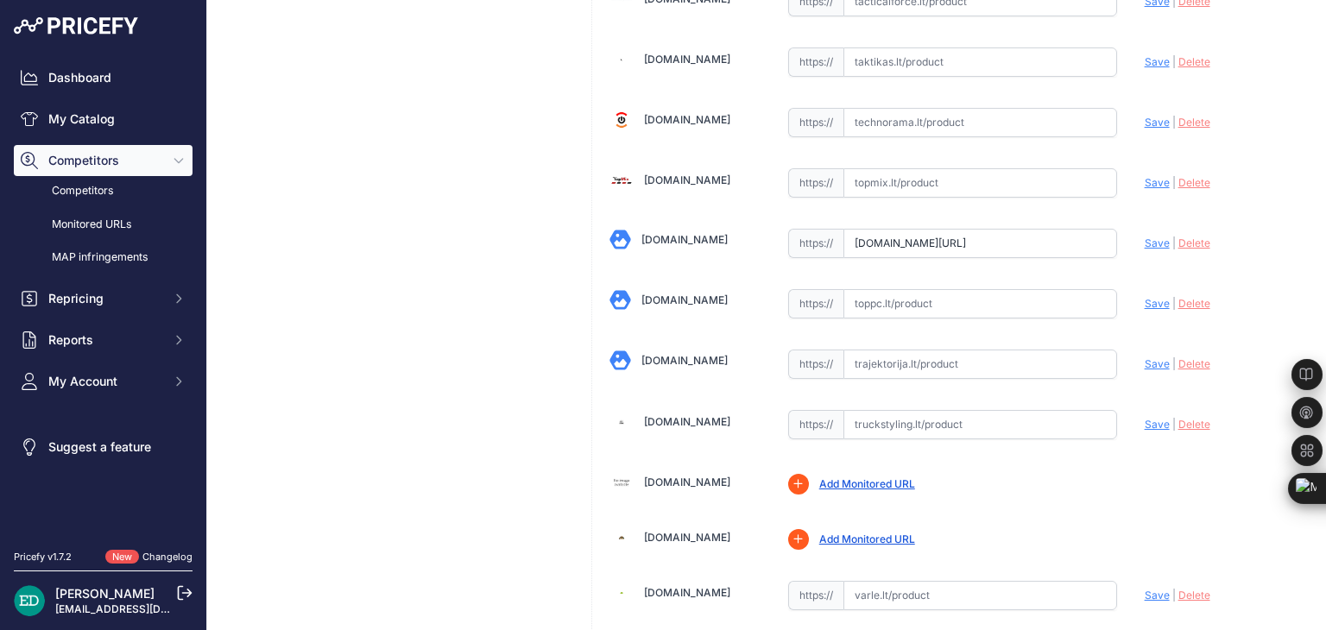
click at [948, 229] on input "www.topocentras.lt/vaizdo-registratoriai-viofo-a119-g-v3.html?prirule_jdsnikfkf…" at bounding box center [980, 243] width 274 height 29
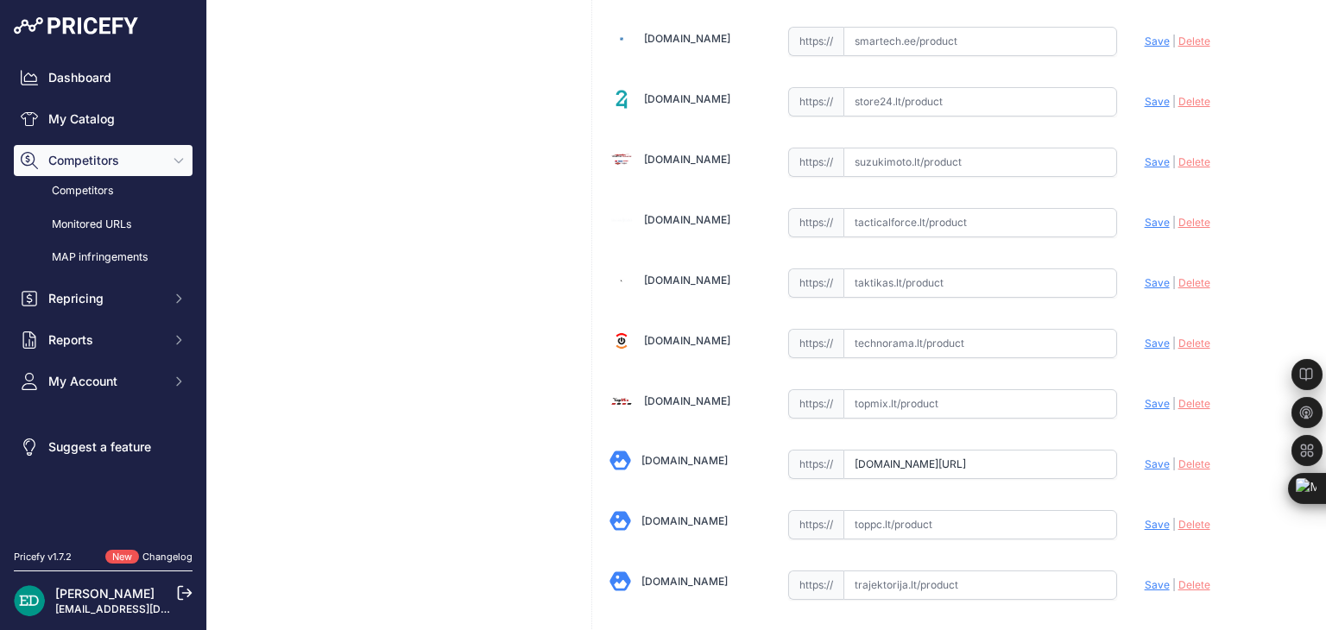
scroll to position [5125, 0]
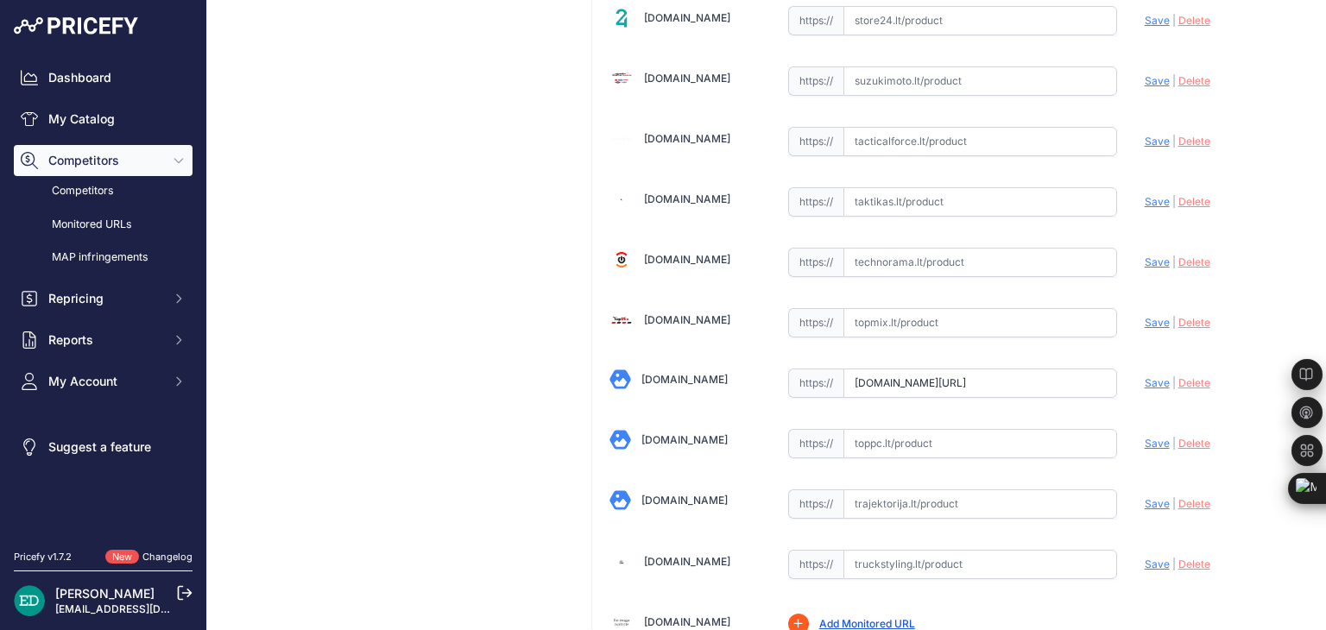
click at [992, 369] on input "www.topocentras.lt/vaizdo-registratoriai-viofo-a119-g-v3.html?prirule_jdsnikfkf…" at bounding box center [980, 383] width 274 height 29
click at [1144, 376] on span "Save" at bounding box center [1156, 382] width 25 height 13
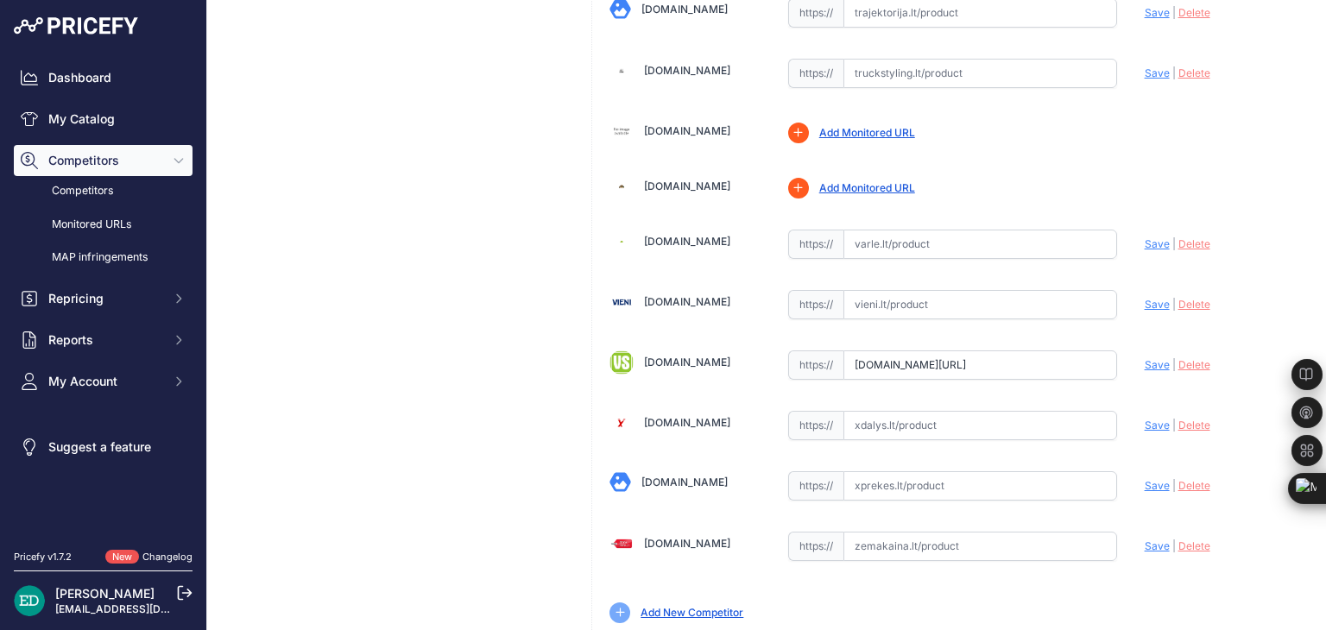
scroll to position [5643, 0]
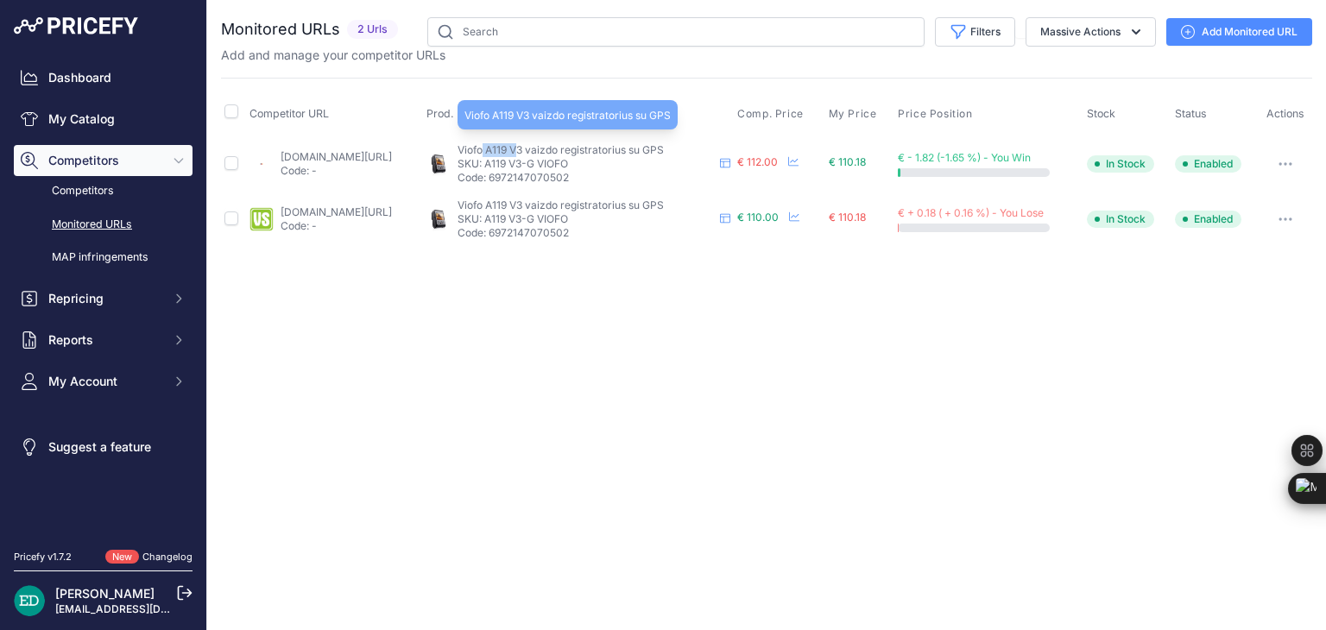
drag, startPoint x: 544, startPoint y: 147, endPoint x: 577, endPoint y: 145, distance: 32.8
click at [577, 145] on span "Viofo A119 V3 vaizdo registratorius su GPS" at bounding box center [560, 149] width 206 height 13
drag, startPoint x: 583, startPoint y: 145, endPoint x: 518, endPoint y: 146, distance: 64.7
click at [518, 146] on span "Viofo A119 V3 vaizdo registratorius su GPS" at bounding box center [560, 149] width 206 height 13
copy span "Viofo A119 V3"
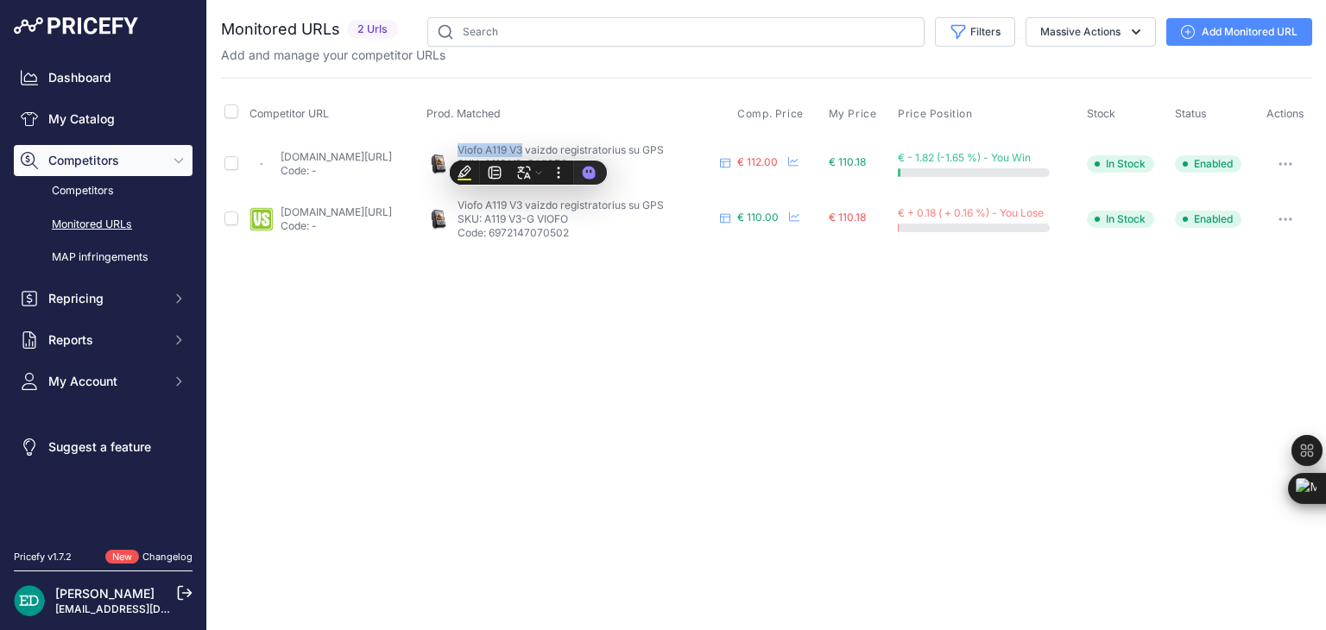
drag, startPoint x: 1219, startPoint y: 27, endPoint x: 1194, endPoint y: 25, distance: 25.1
click at [1219, 27] on link "Add Monitored URL" at bounding box center [1239, 32] width 146 height 28
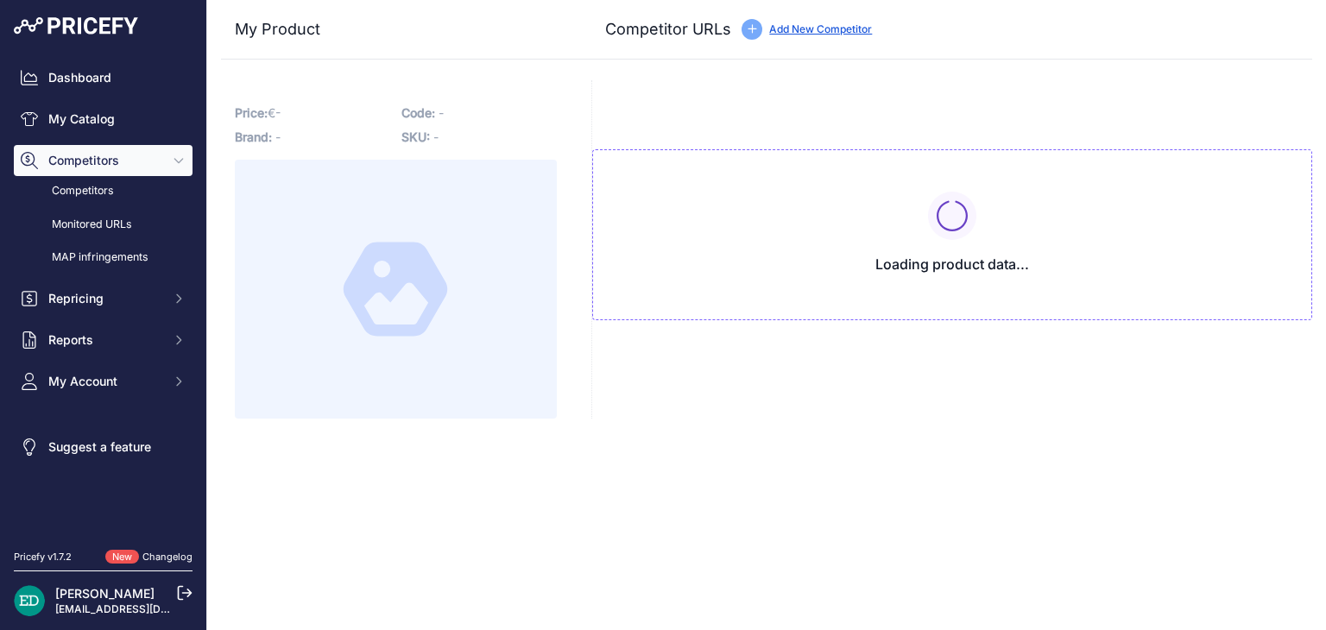
type input "[DOMAIN_NAME][URL]"
type input "www.senukai.lt/p/vaizdo-registratorius-viofo-a119-g-v3/h70z?prirule_jdsnikfkfjs…"
type input "www.topocentras.lt/vaizdo-registratoriai-viofo-a119-g-v3.html?prirule_jdsnikfkf…"
type input "www.vssistemos.lt/automobiliams/vaizdo-registratoriai/viofo-1/viofo-a119-v3-su-…"
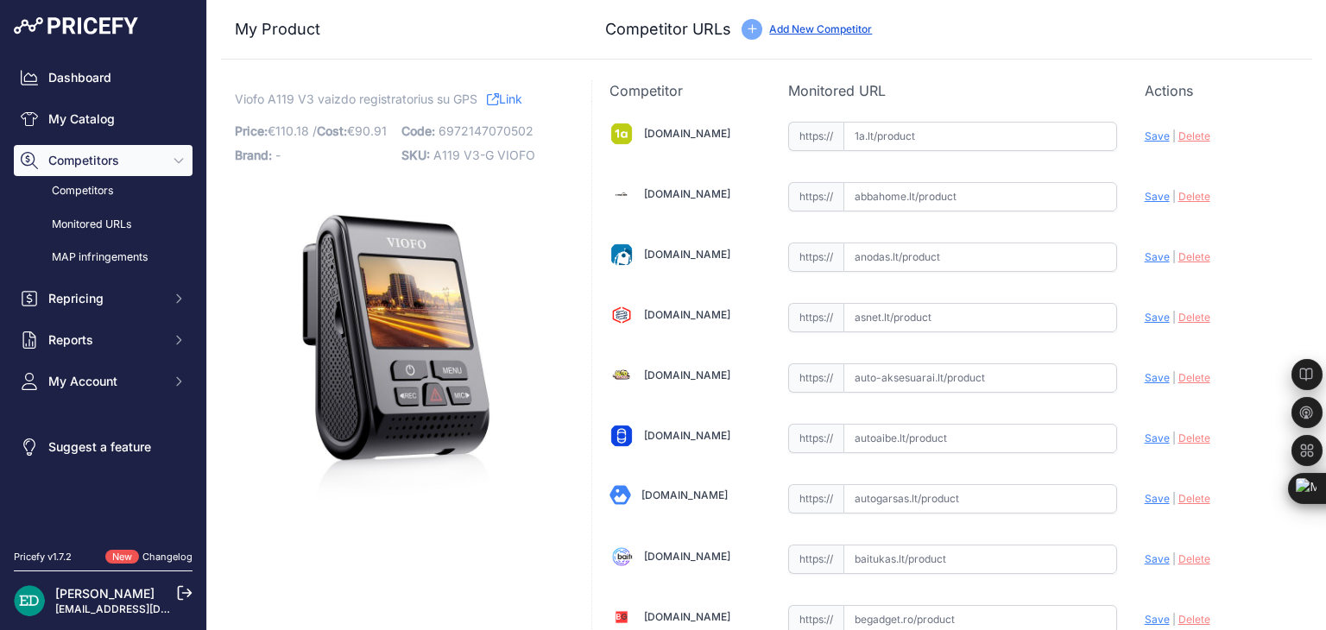
click at [848, 28] on link "Add New Competitor" at bounding box center [820, 28] width 103 height 13
click at [1248, 145] on div "Update Profile Save | Delete Analyzing" at bounding box center [1219, 131] width 150 height 27
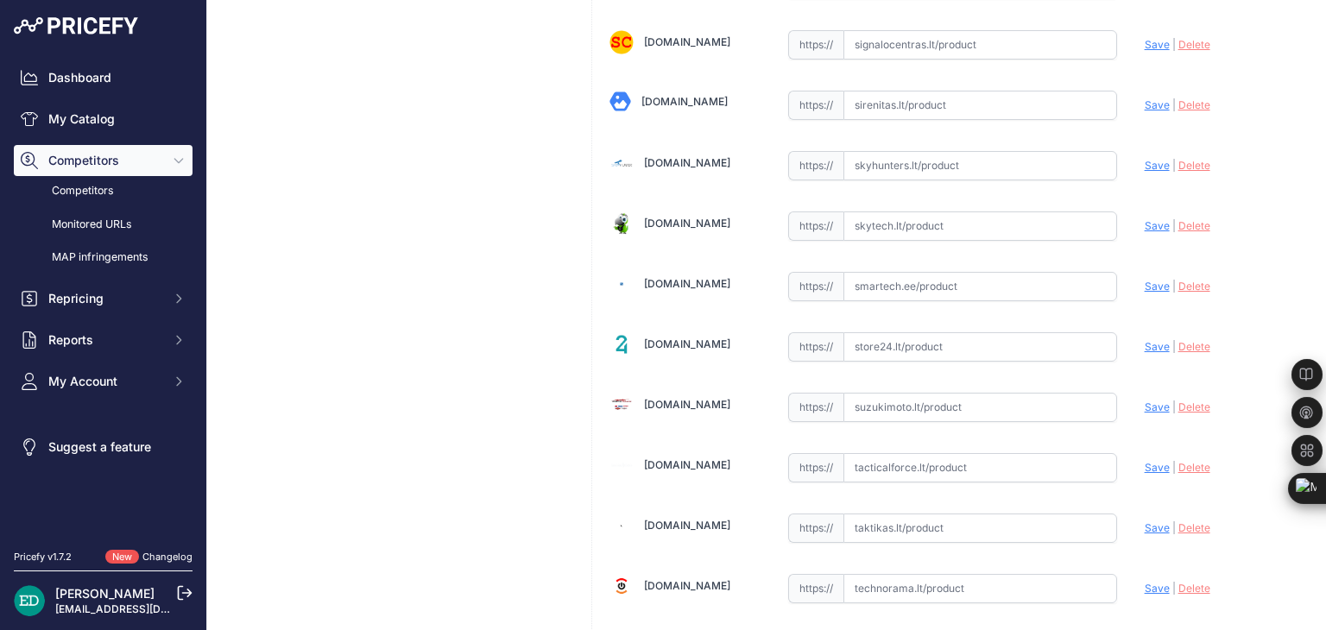
click at [944, 332] on input "text" at bounding box center [980, 346] width 274 height 29
paste input "https://store24.lt/produktas/viofo-a119-v3-g-2k-60fps-gps-video-recorder/?utm_s…"
click at [1150, 340] on span "Save" at bounding box center [1156, 346] width 25 height 13
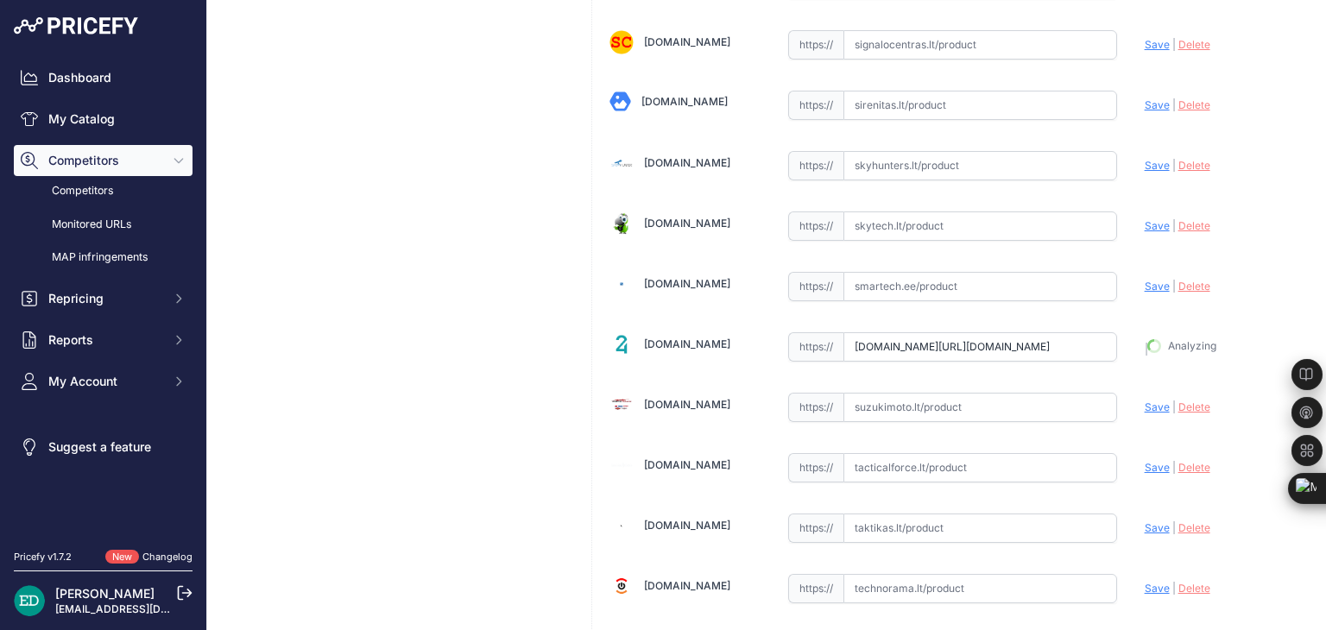
type input "https://store24.lt/produktas/viofo-a119-v3-g-2k-60fps-gps-video-recorder/?priru…"
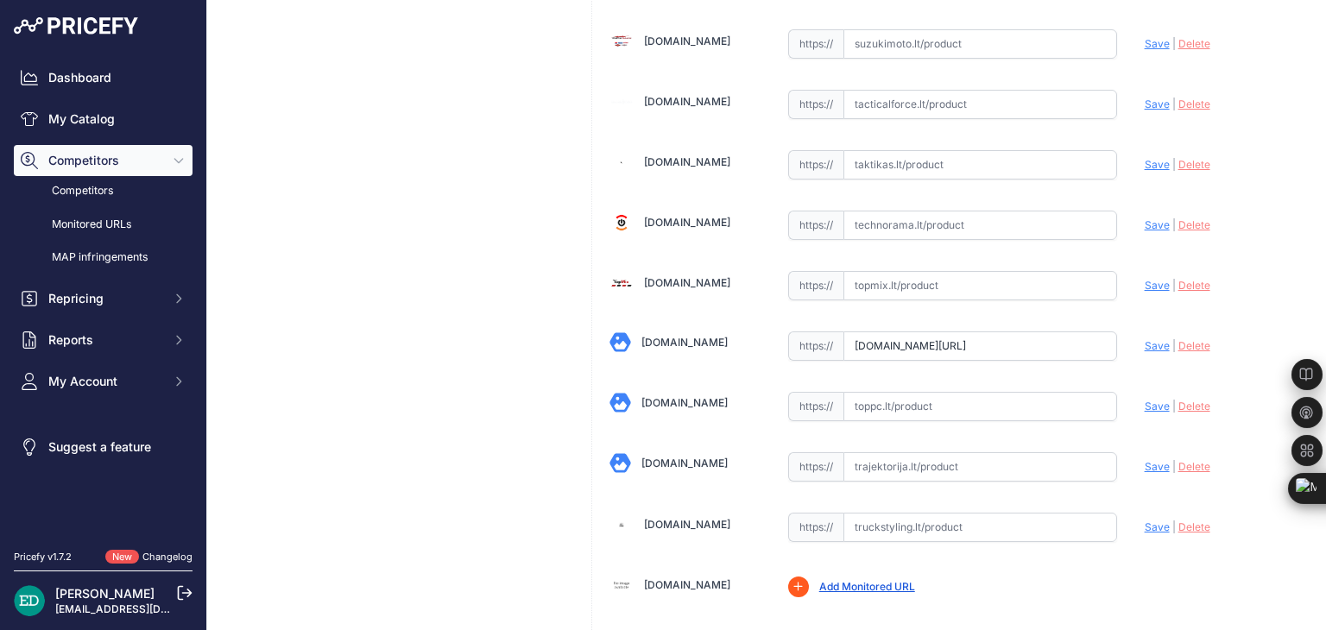
scroll to position [3838, 0]
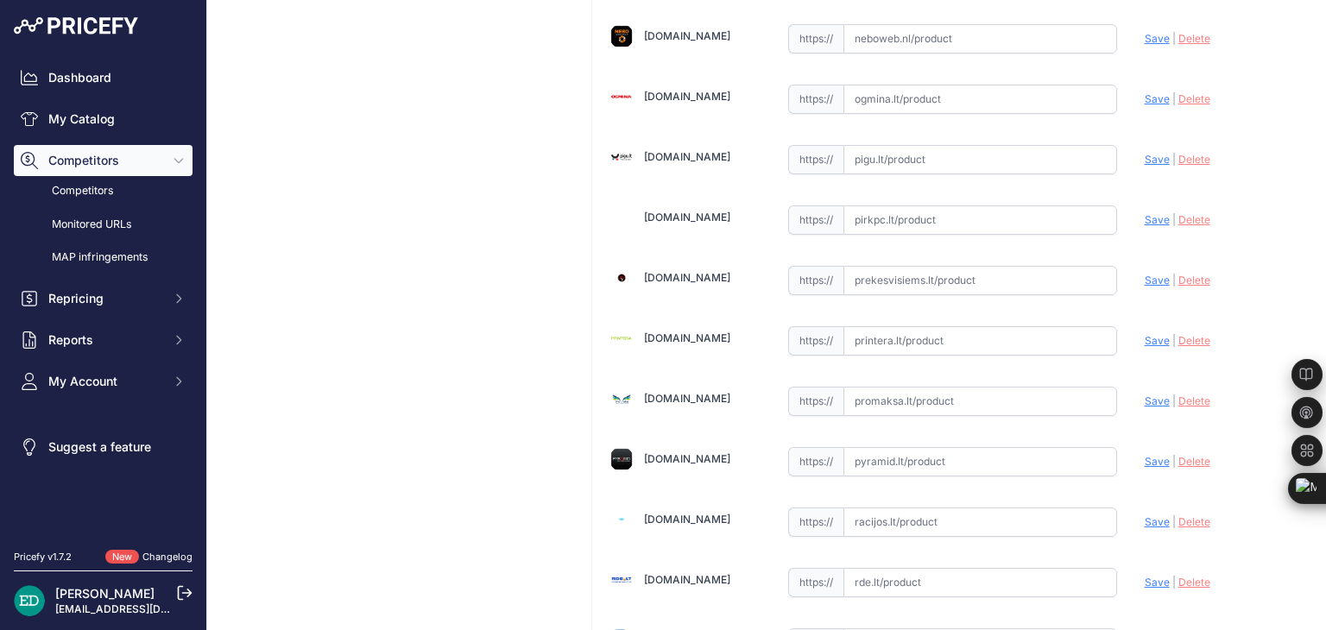
click at [879, 326] on input "text" at bounding box center [980, 340] width 274 height 29
paste input "https://www.printera.lt/c/p/viofo-a119-g-v3-prietaisu-kamera-juoda--411368?utm_…"
click at [1144, 334] on span "Save" at bounding box center [1156, 340] width 25 height 13
type input "https://www.printera.lt/c/p/viofo-a119-g-v3-prietaisu-kamera-juoda--411368?prir…"
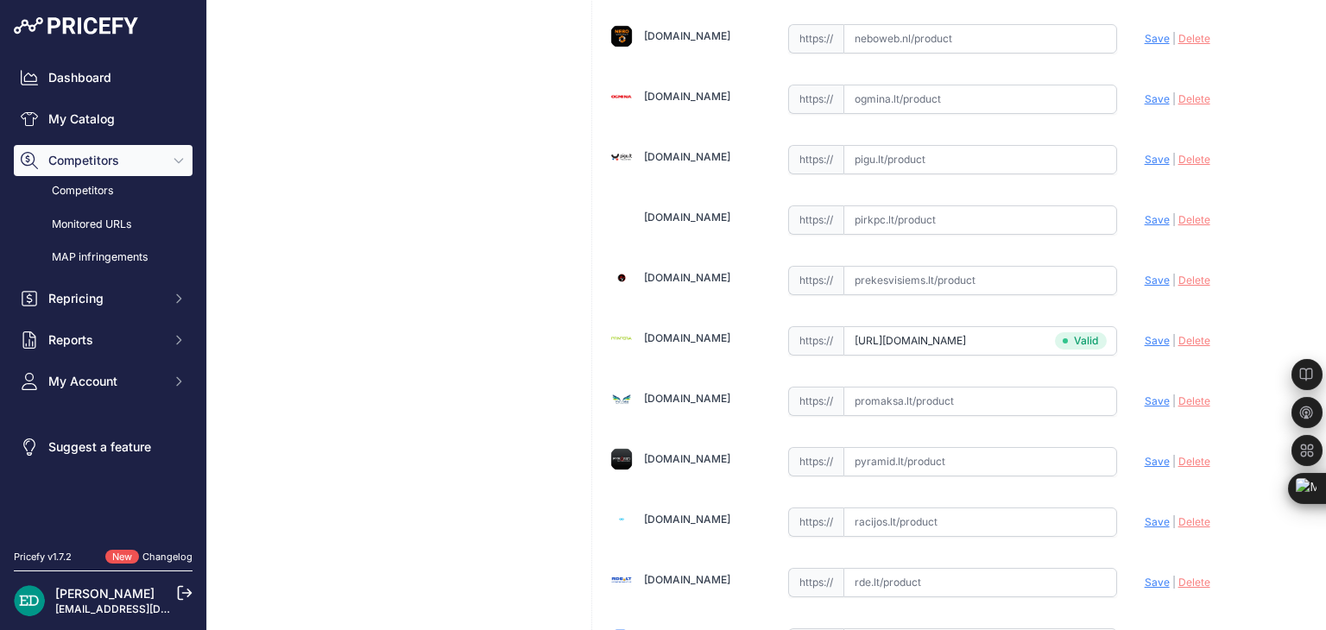
scroll to position [899, 0]
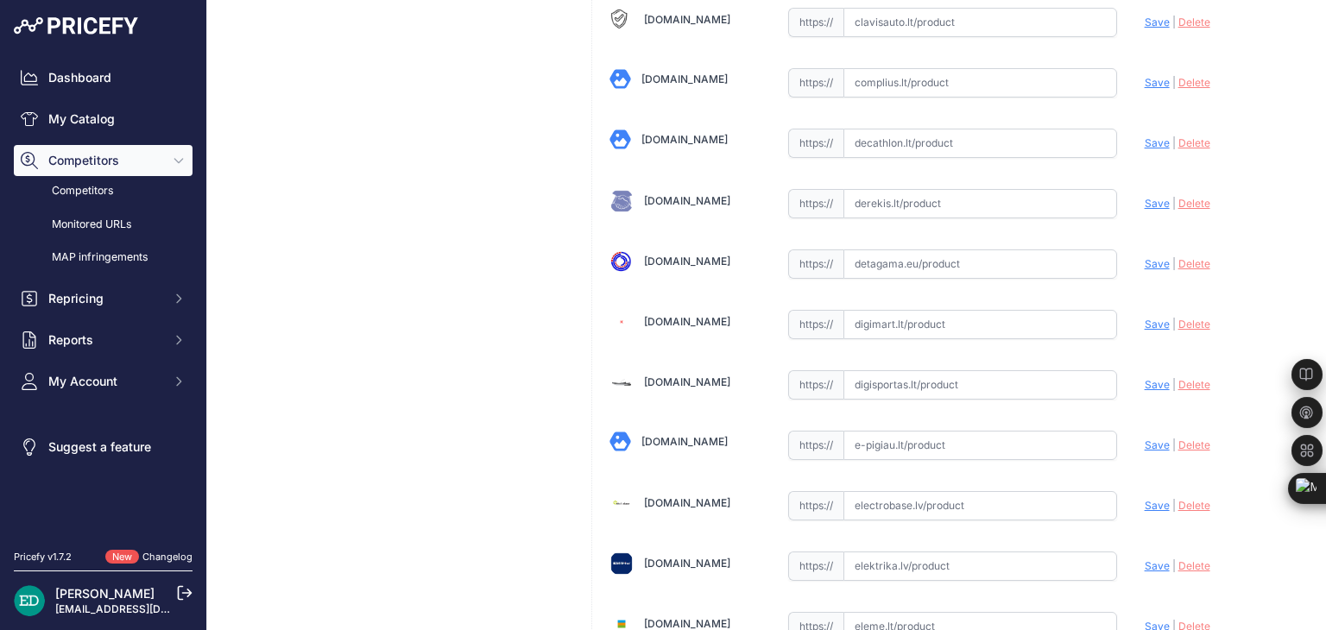
click at [879, 310] on input "text" at bounding box center [980, 324] width 274 height 29
paste input "https://digimart.lt/automobilis/vaizdo-registratoriai/a119-v3-g-viofo-a119-v3-g…"
click at [1144, 318] on span "Save" at bounding box center [1156, 324] width 25 height 13
type input "https://digimart.lt/automobilis/vaizdo-registratoriai/a119-v3-g-viofo-a119-v3-g…"
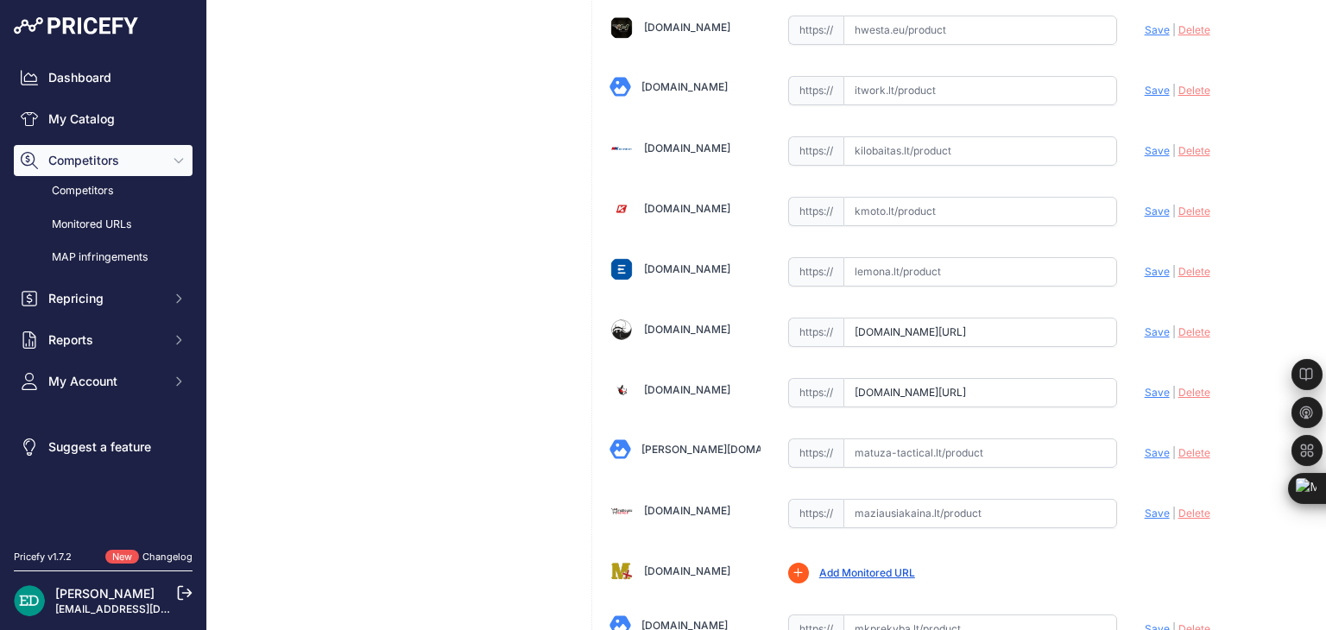
scroll to position [5570, 0]
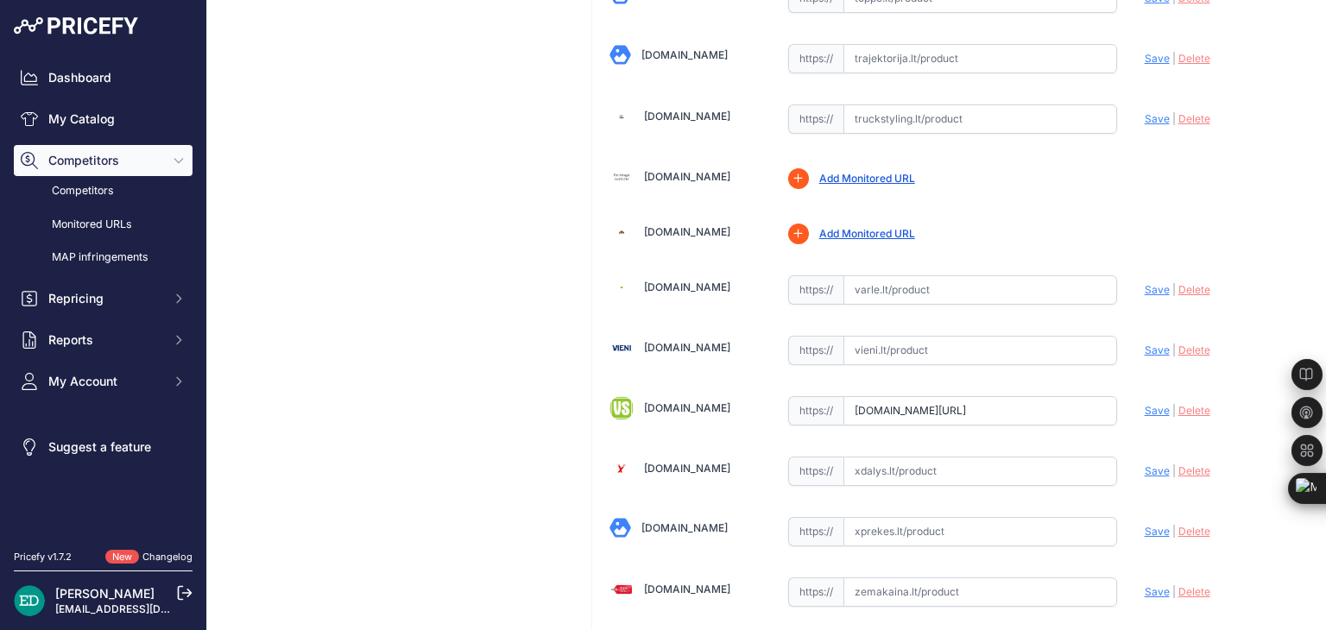
click at [890, 336] on input "text" at bounding box center [980, 350] width 274 height 29
paste input "https://vieni.lt/lt/vaizdo-irasymo-irenginiai/141016-viofo-a119-g-v3-dashcam-bl…"
click at [1151, 343] on span "Save" at bounding box center [1156, 349] width 25 height 13
type input "https://vieni.lt/lt/vaizdo-irasymo-irenginiai/141016-viofo-a119-g-v3-dashcam-bl…"
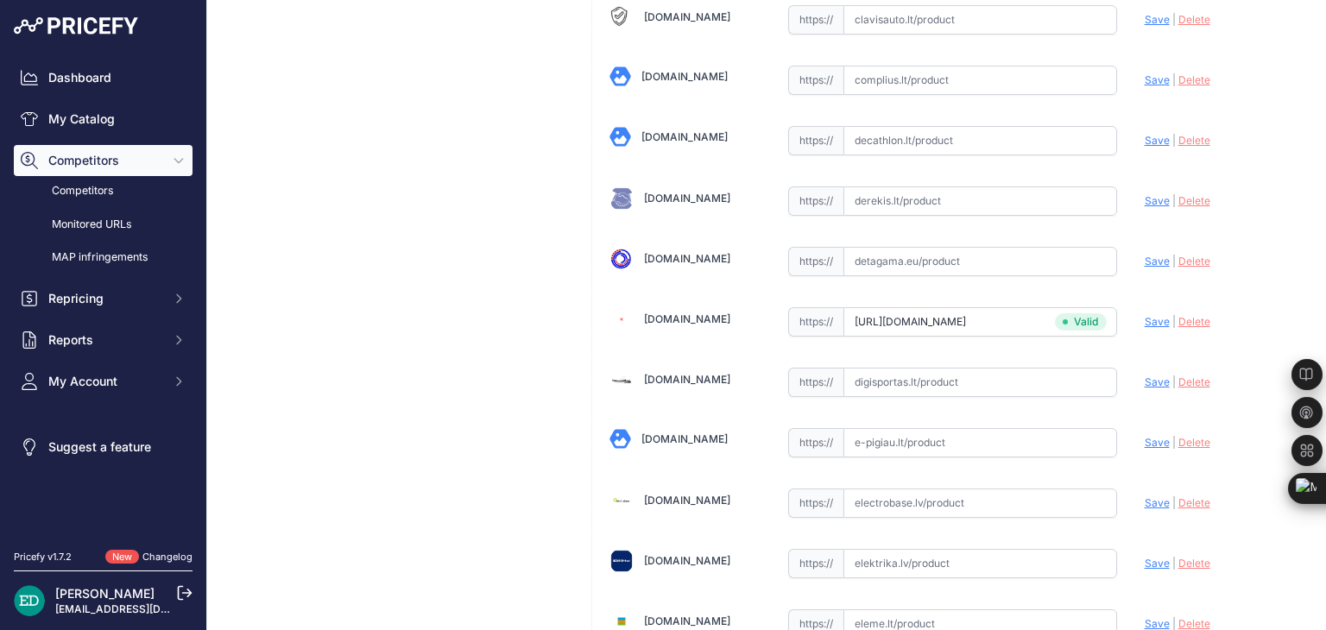
scroll to position [4078, 0]
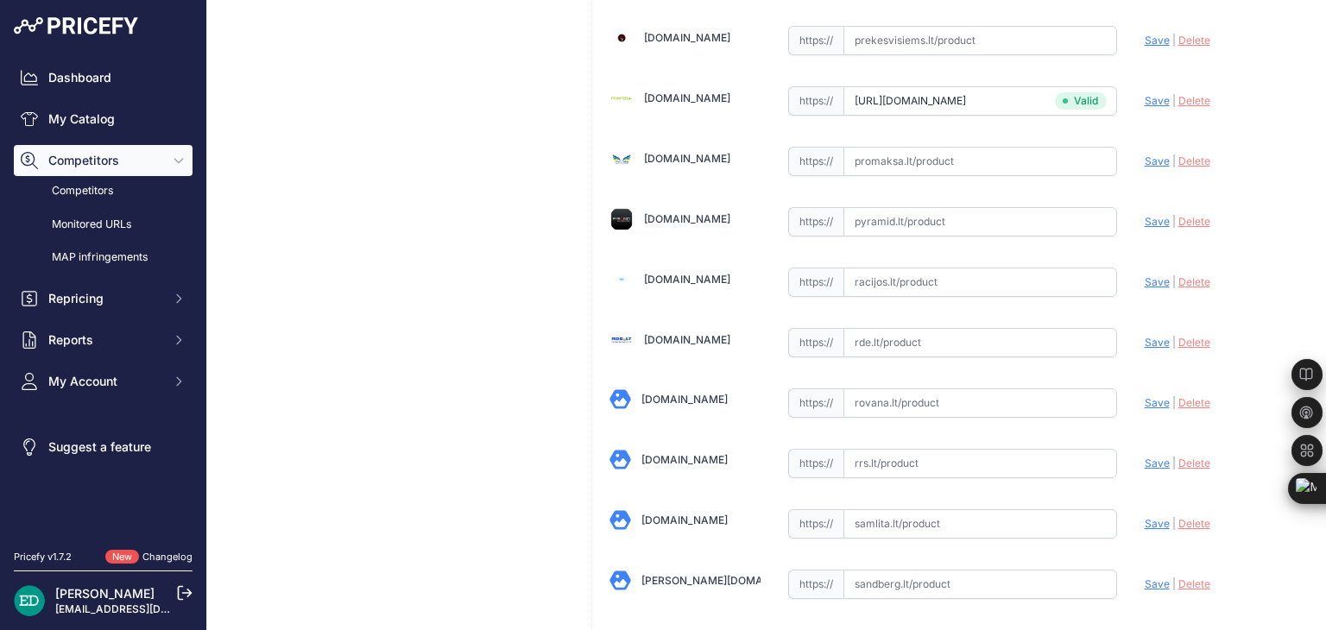
click at [907, 328] on input "text" at bounding box center [980, 342] width 274 height 29
paste input "https://www.rde.lt/products/lt/382/1065771/sort/5/filter/0_0_0_0/A119-G-V3-Blac…"
click at [1146, 336] on span "Save" at bounding box center [1156, 342] width 25 height 13
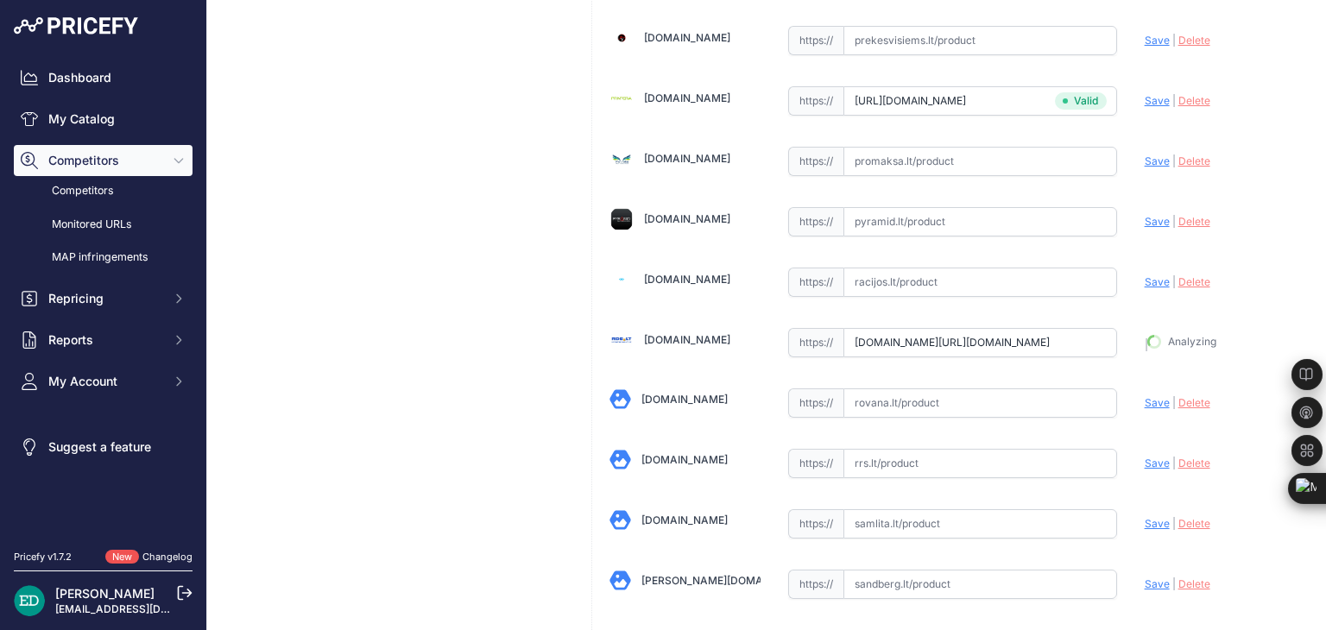
type input "https://www.rde.lt/products/lt/382/1065771/sort/5/filter/0_0_0_0/A119-G-V3-Blac…"
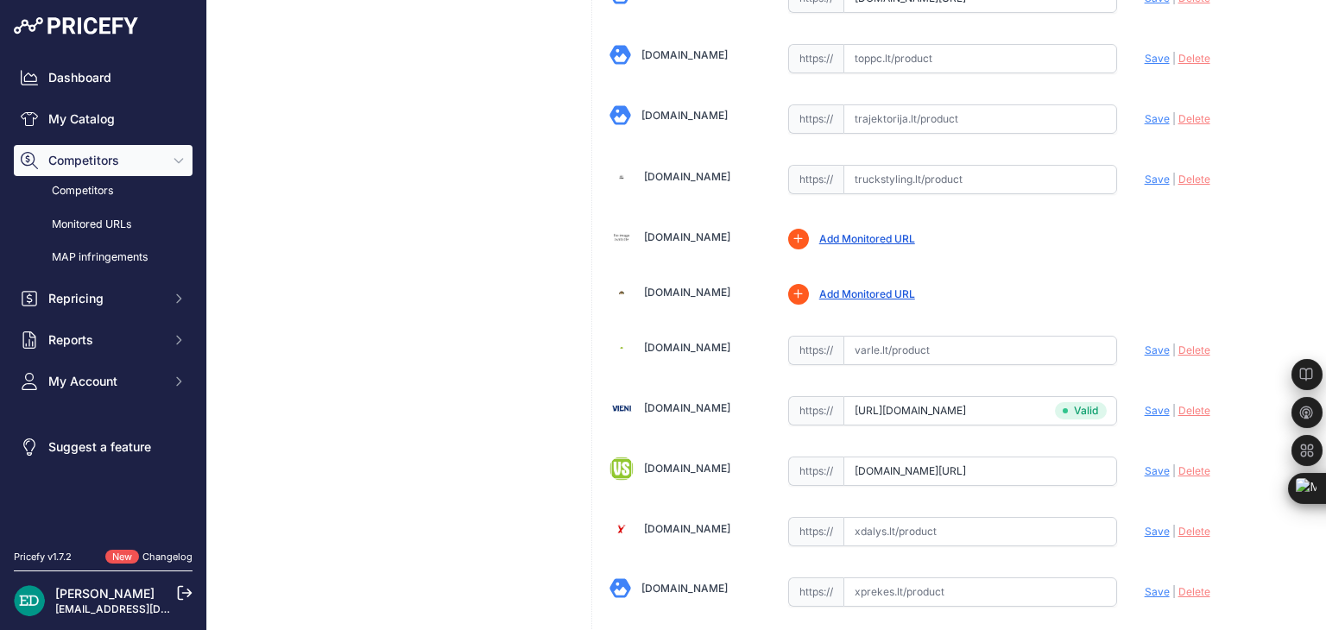
click at [898, 336] on input "text" at bounding box center [980, 350] width 274 height 29
paste input "https://www.varle.lt/vaizdo-registratoriai-kameros/vaizdo-registratorius-viofo-…"
click at [1144, 343] on span "Save" at bounding box center [1156, 349] width 25 height 13
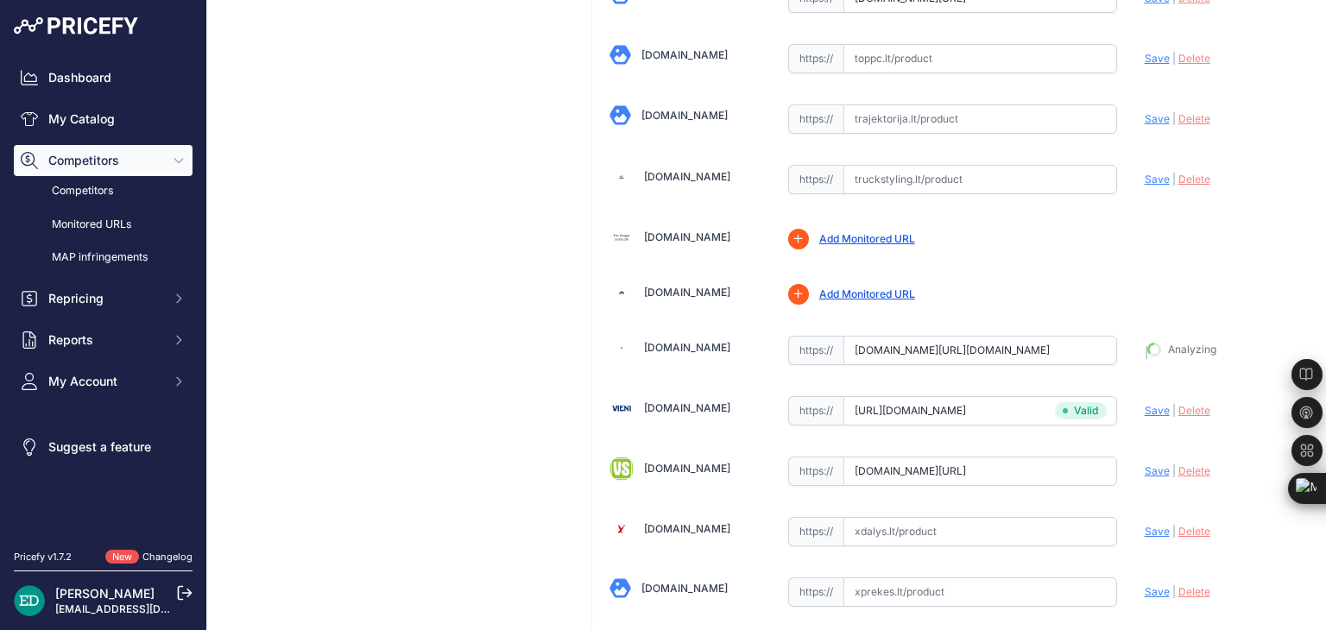
type input "https://www.varle.lt/vaizdo-registratoriai-kameros/vaizdo-registratorius-viofo-…"
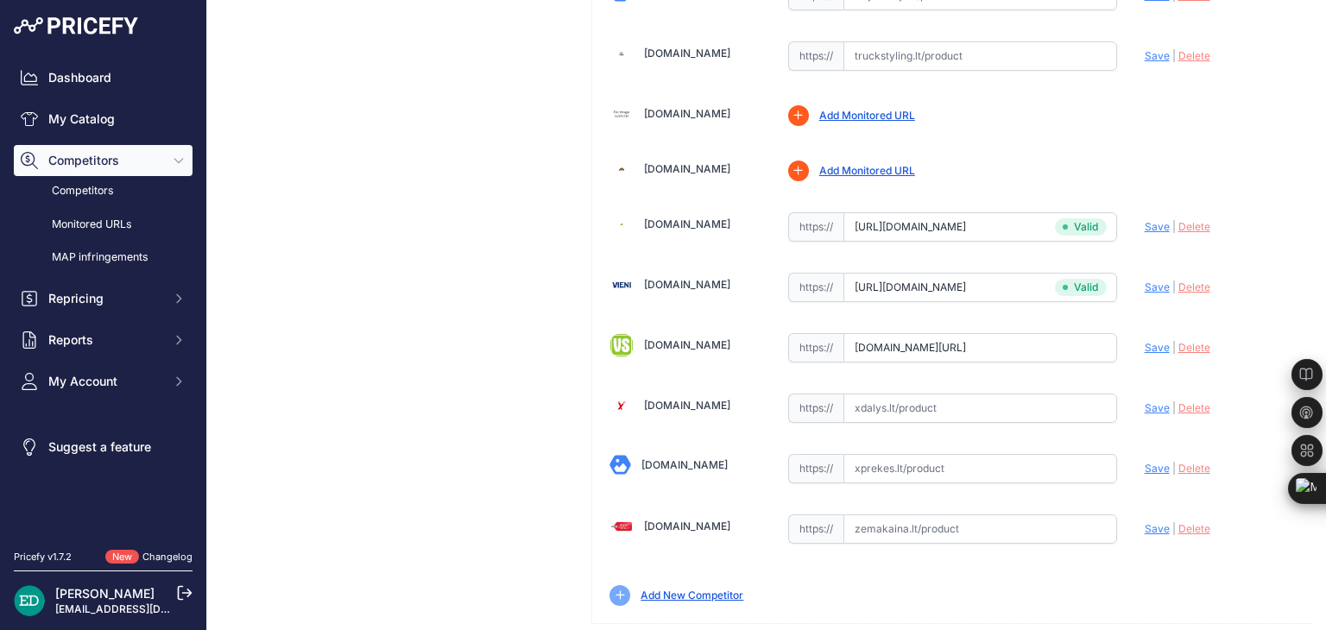
scroll to position [359, 0]
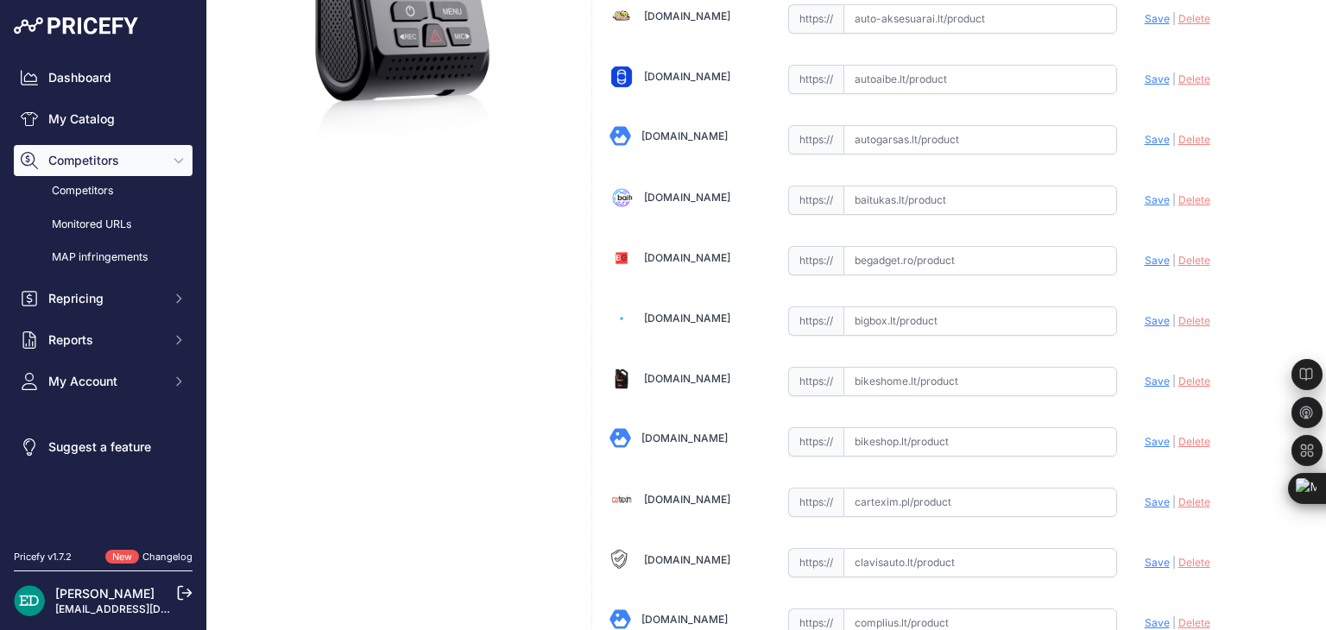
click at [936, 319] on input "text" at bounding box center [980, 320] width 274 height 29
paste input "https://bigbox.lt/product/3383818-viofo-a119-g-v3-prietaisu-skydelio-vaizdo-kam…"
click at [1144, 321] on span "Save" at bounding box center [1156, 320] width 25 height 13
type input "https://bigbox.lt/product/3383818-viofo-a119-g-v3-prietaisu-skydelio-vaizdo-kam…"
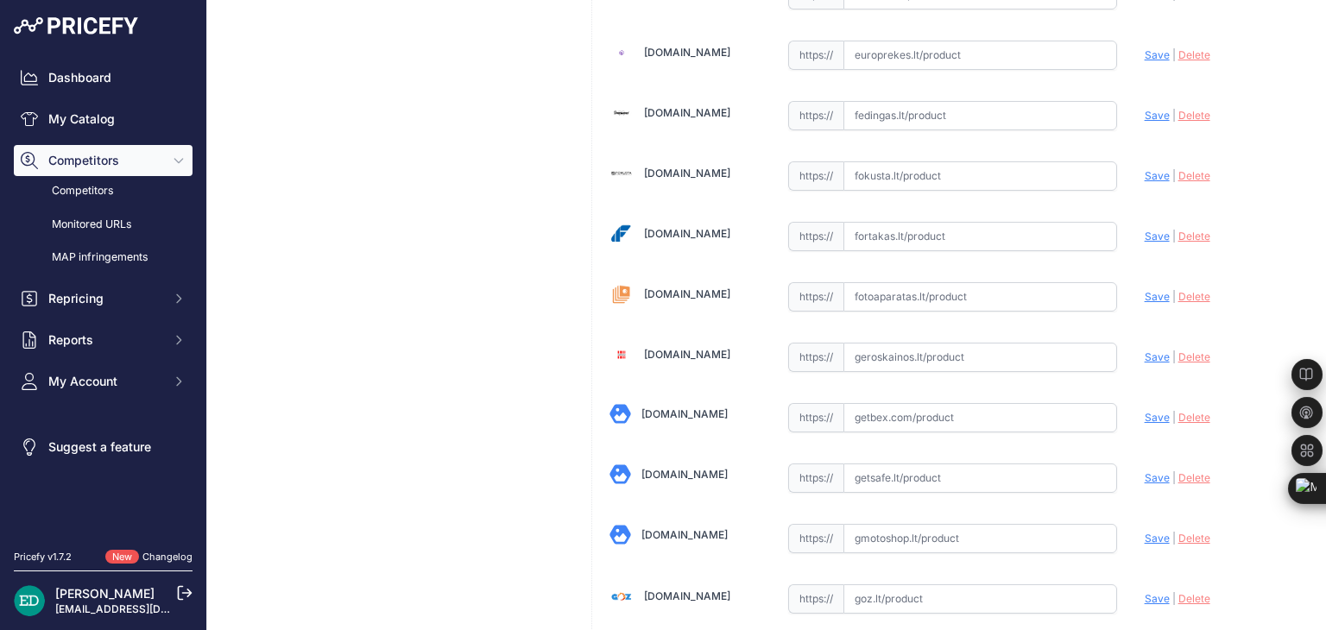
scroll to position [31, 0]
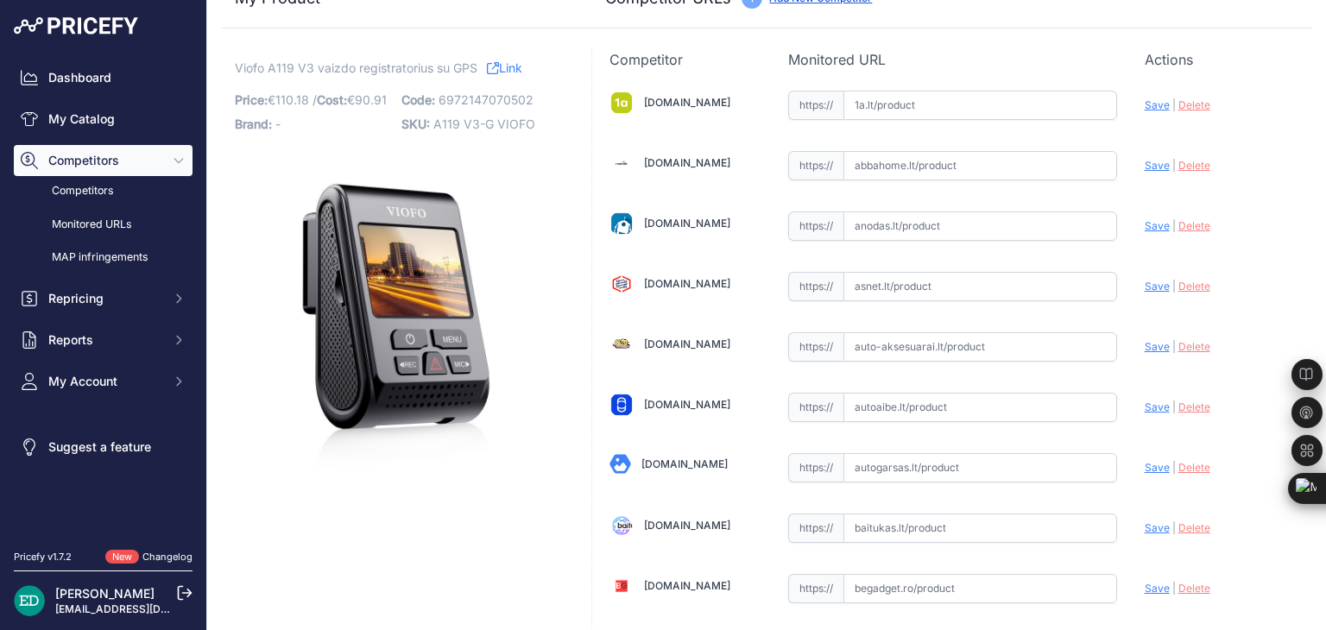
click at [921, 98] on input "text" at bounding box center [980, 105] width 274 height 29
paste input "https://www.1a.lt/p/vaizdo-registratorius-viofo-a119-g-v3/bd4k?utm_medium=refer…"
click at [1144, 104] on span "Save" at bounding box center [1156, 104] width 25 height 13
type input "https://www.1a.lt/p/vaizdo-registratorius-viofo-a119-g-v3/bd4k?prirule_jdsnikfk…"
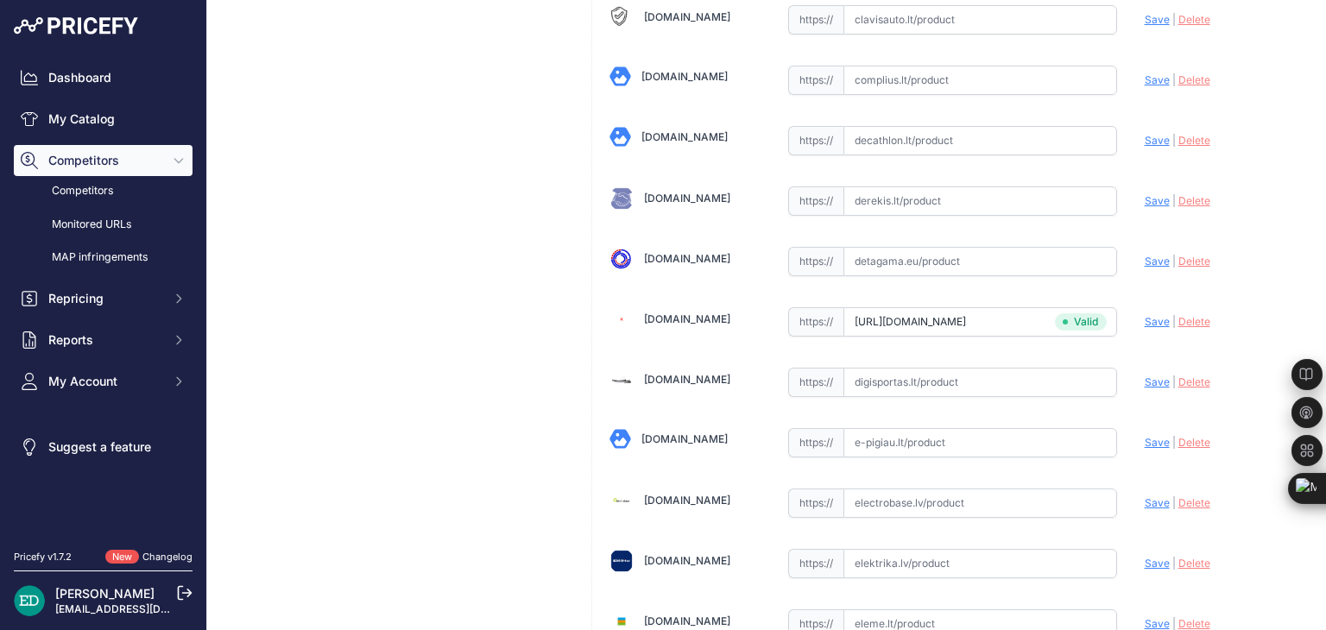
scroll to position [5279, 0]
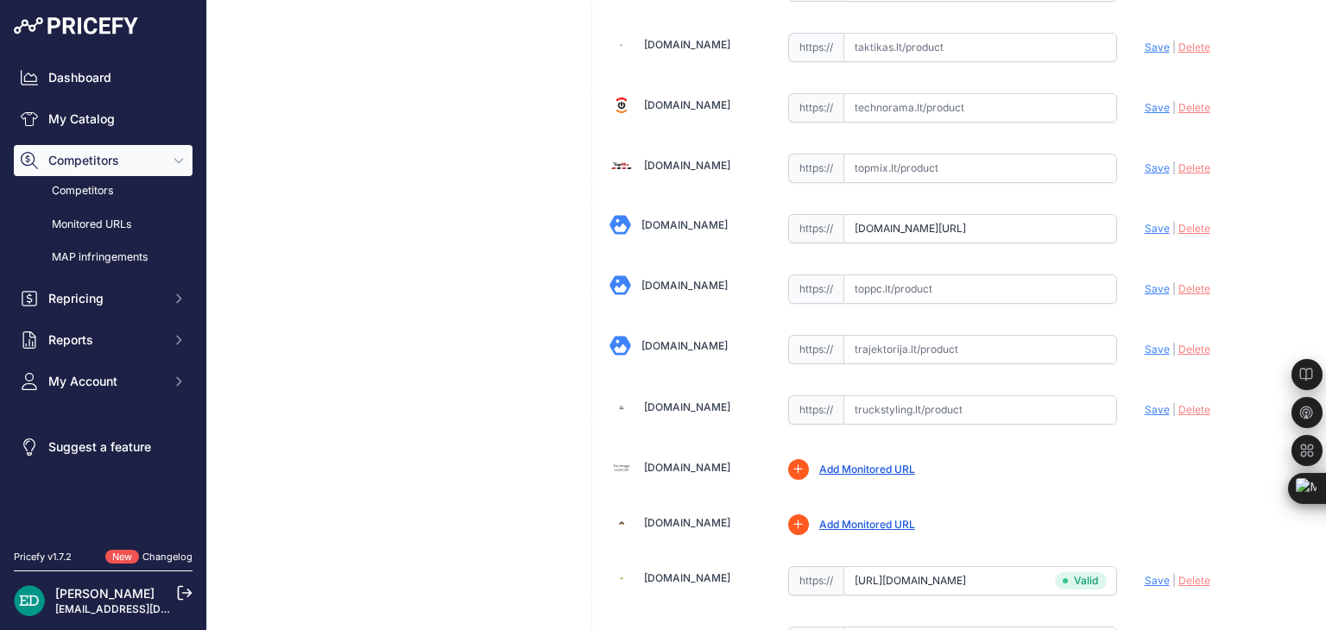
click at [906, 335] on input "text" at bounding box center [980, 349] width 274 height 29
paste input "https://www.trajektorija.lt/vaizdo-registratoriai-ir-priedai/203706-viofo-a119-…"
click at [1144, 343] on span "Save" at bounding box center [1156, 349] width 25 height 13
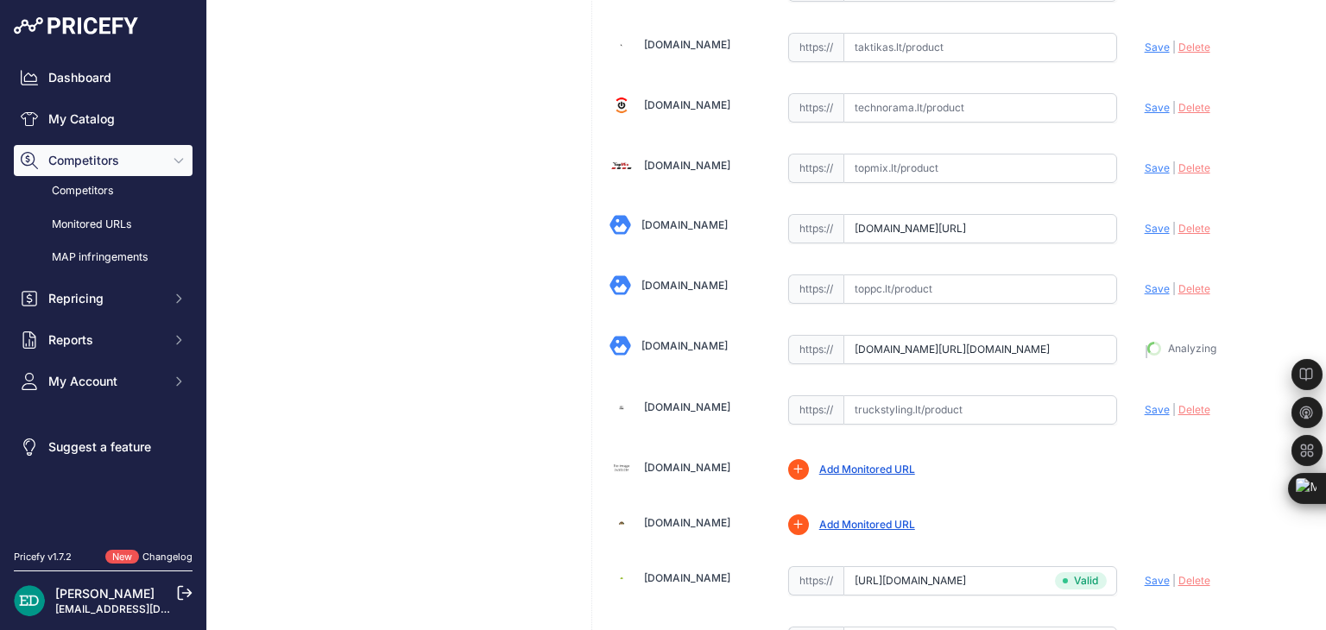
type input "https://www.trajektorija.lt/vaizdo-registratoriai-ir-priedai/203706-viofo-a119-…"
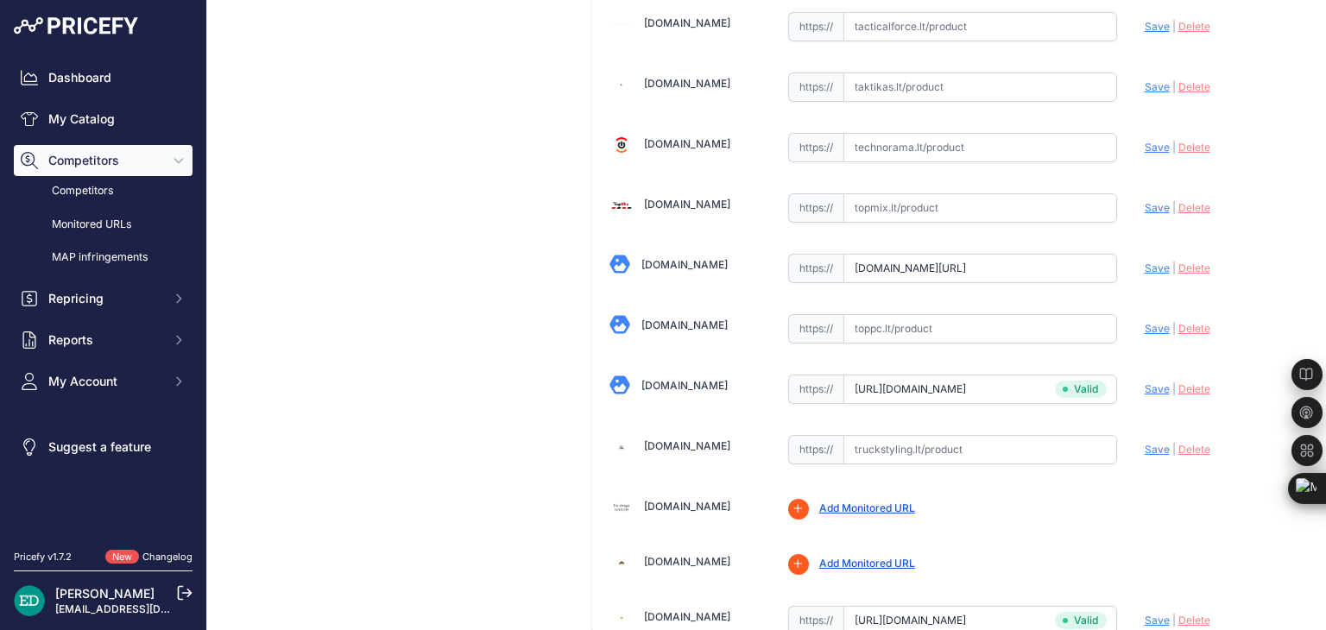
scroll to position [5318, 0]
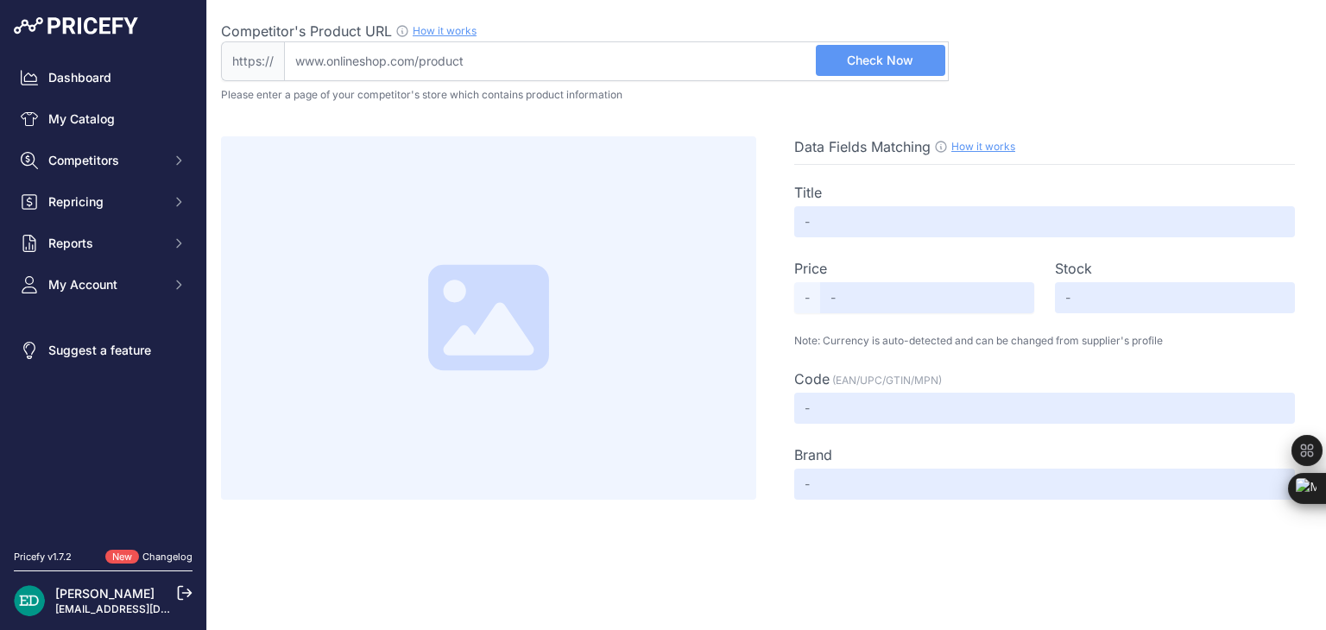
click at [419, 63] on input "Competitor's Product URL How it works In order to create your competitor's extr…" at bounding box center [616, 61] width 665 height 40
drag, startPoint x: 419, startPoint y: 63, endPoint x: 722, endPoint y: 66, distance: 302.9
paste input "[URL][DOMAIN_NAME][DOMAIN_NAME]"
type input "[DOMAIN_NAME][URL][DOMAIN_NAME]"
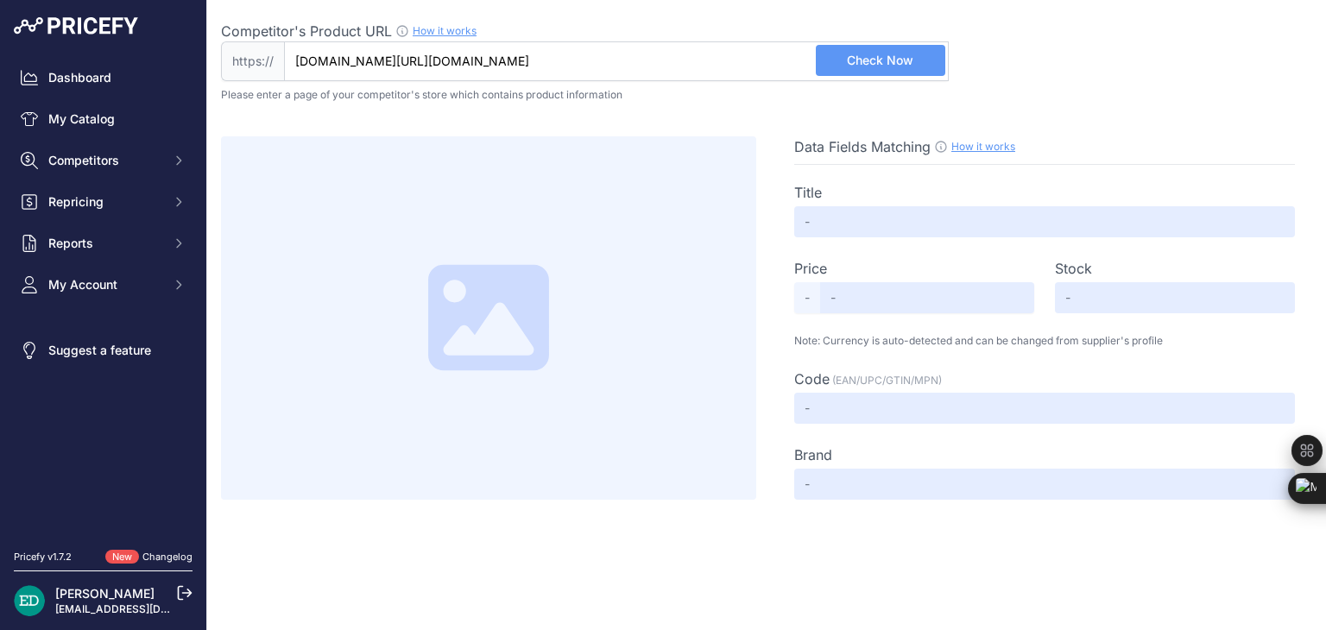
scroll to position [0, 0]
click at [891, 63] on span "Check Now" at bounding box center [880, 60] width 66 height 17
